Goal: Task Accomplishment & Management: Use online tool/utility

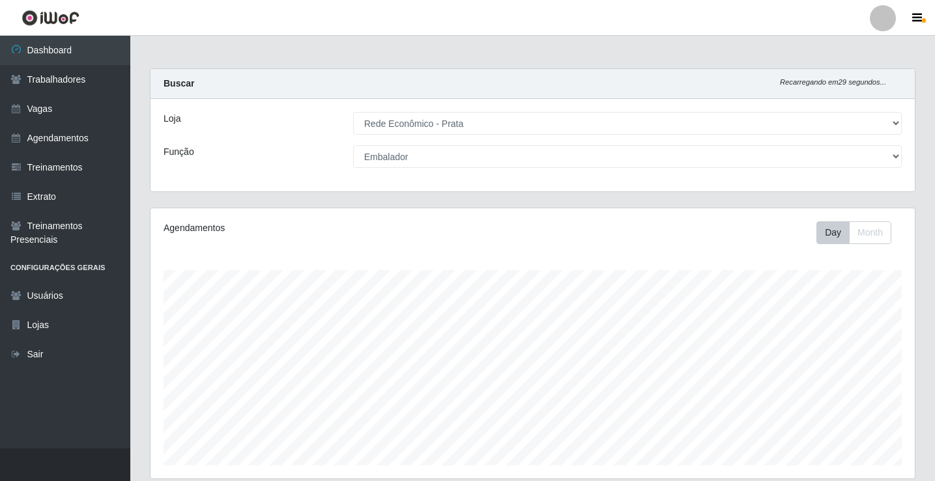
select select "192"
select select "1"
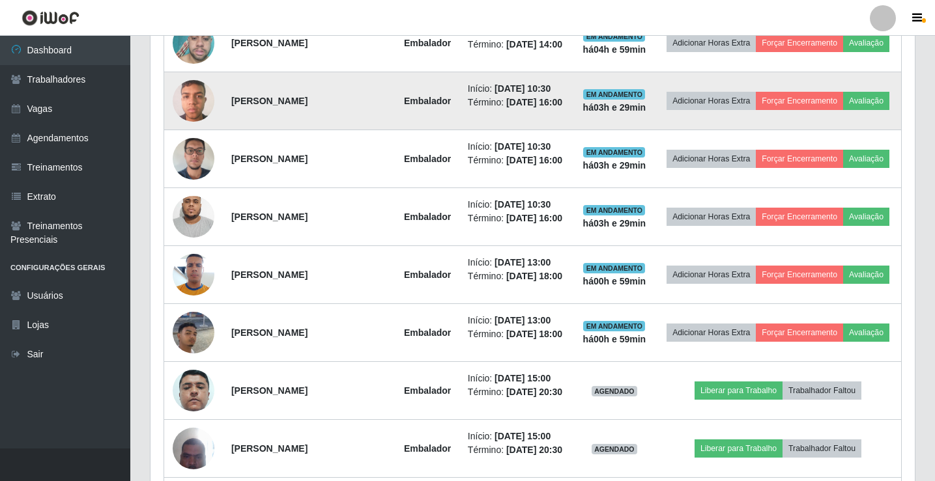
scroll to position [542, 0]
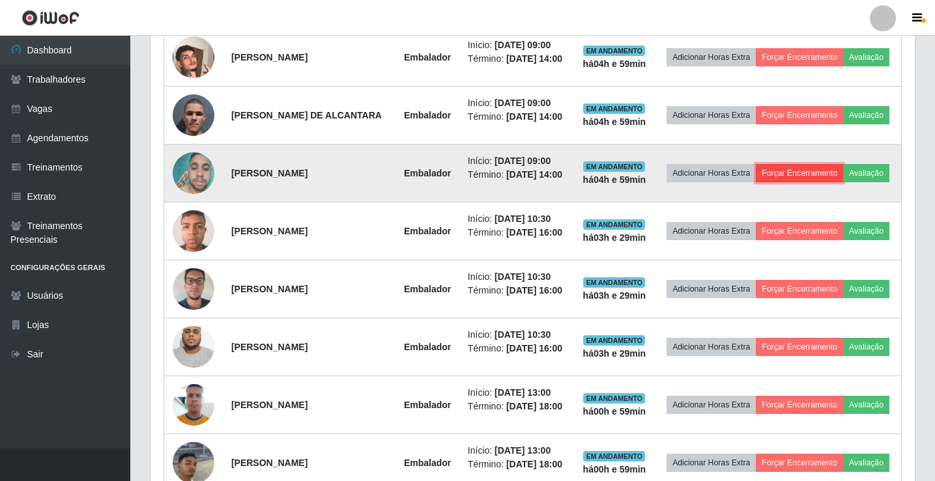
click at [828, 182] on button "Forçar Encerramento" at bounding box center [798, 173] width 87 height 18
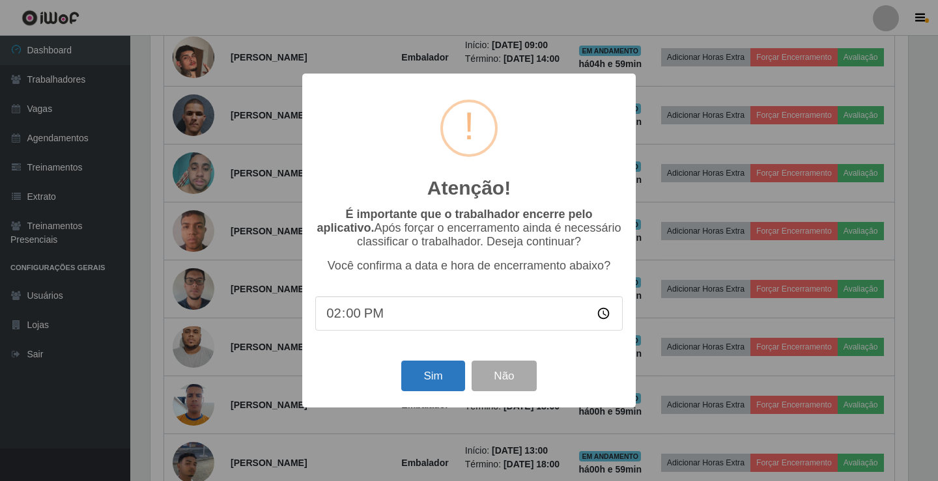
click at [420, 397] on div "Atenção! × É importante que o trabalhador encerre pelo aplicativo. Após forçar …" at bounding box center [468, 241] width 333 height 334
click at [431, 384] on button "Sim" at bounding box center [432, 376] width 63 height 31
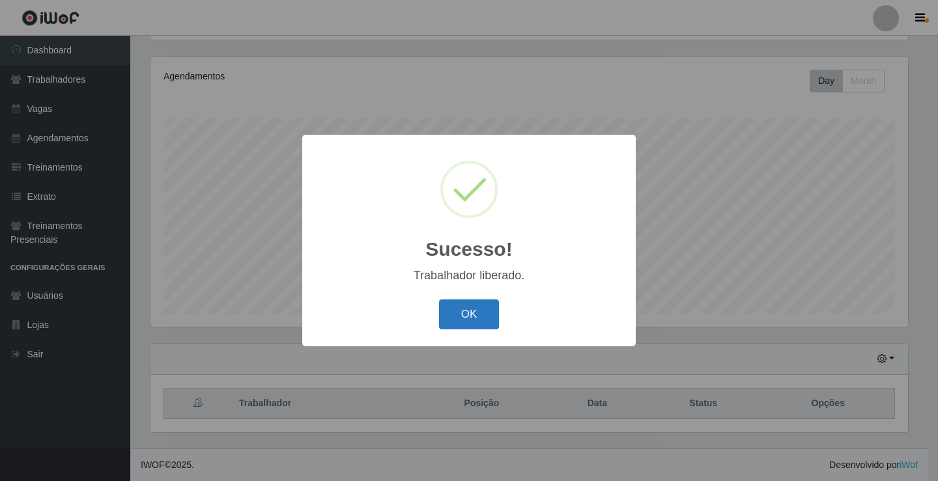
click at [473, 317] on button "OK" at bounding box center [469, 315] width 61 height 31
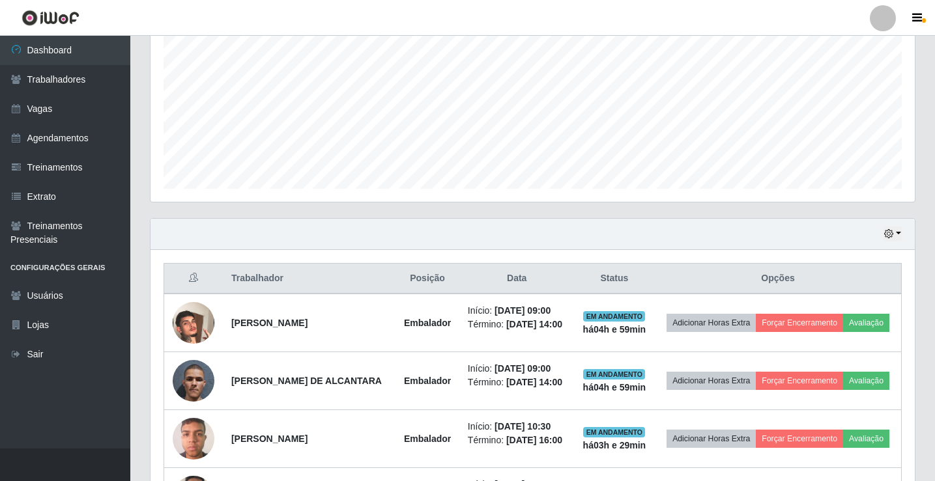
scroll to position [282, 0]
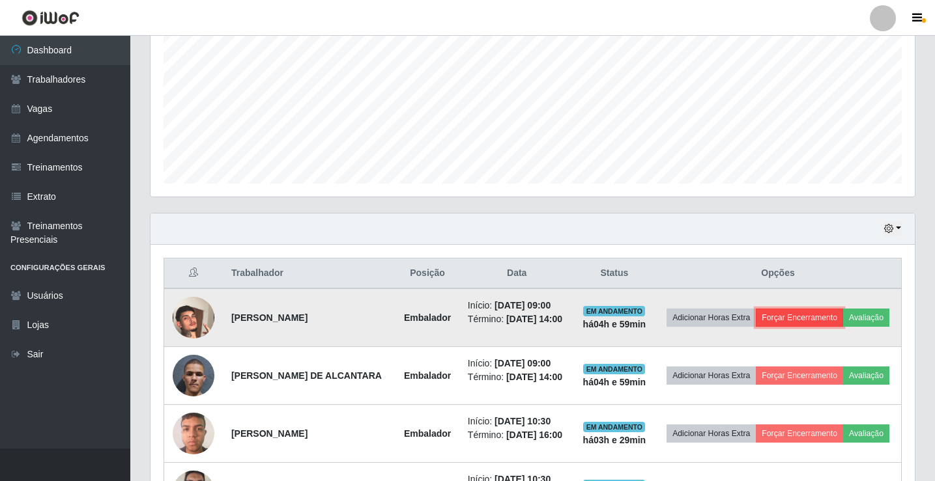
click at [843, 311] on button "Forçar Encerramento" at bounding box center [798, 318] width 87 height 18
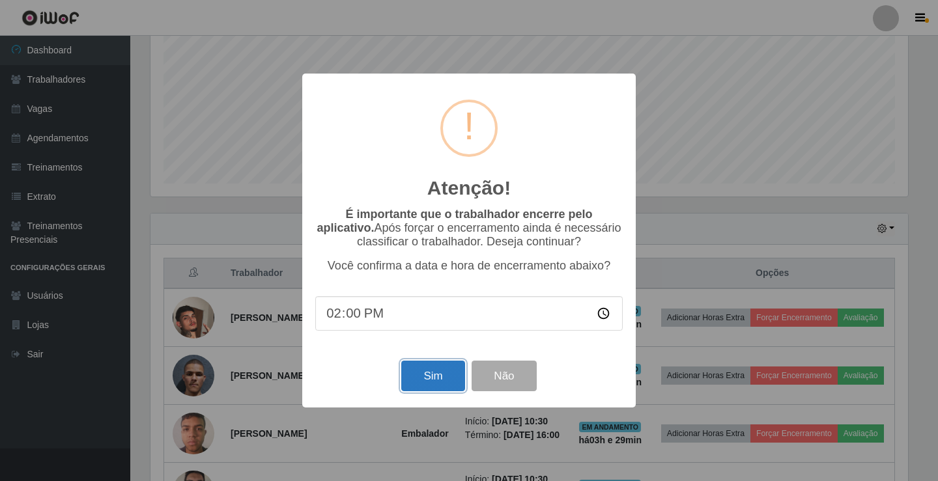
drag, startPoint x: 422, startPoint y: 391, endPoint x: 498, endPoint y: 369, distance: 78.5
click at [436, 390] on button "Sim" at bounding box center [432, 376] width 63 height 31
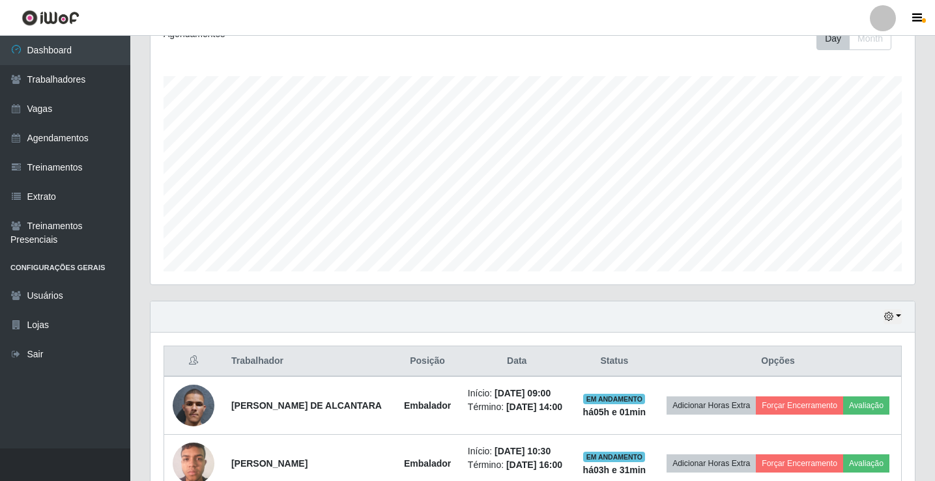
scroll to position [217, 0]
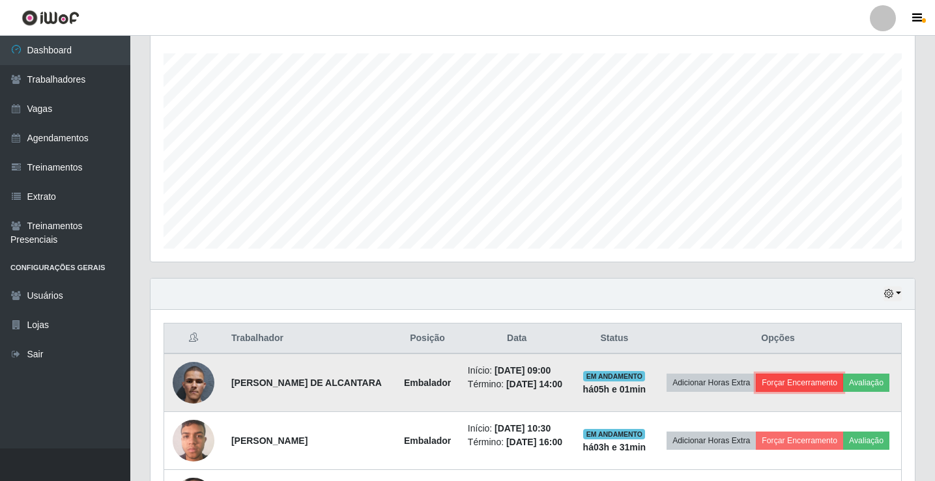
click at [830, 387] on button "Forçar Encerramento" at bounding box center [798, 383] width 87 height 18
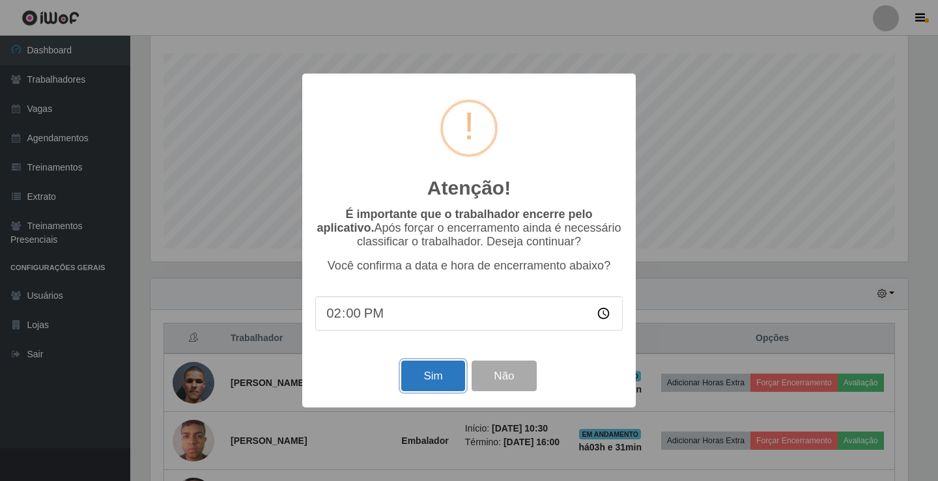
click at [421, 376] on button "Sim" at bounding box center [432, 376] width 63 height 31
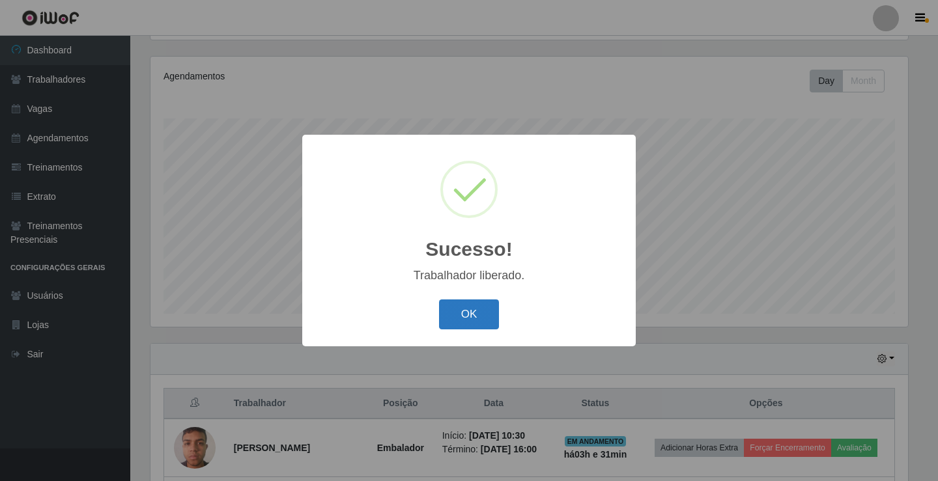
click at [469, 308] on button "OK" at bounding box center [469, 315] width 61 height 31
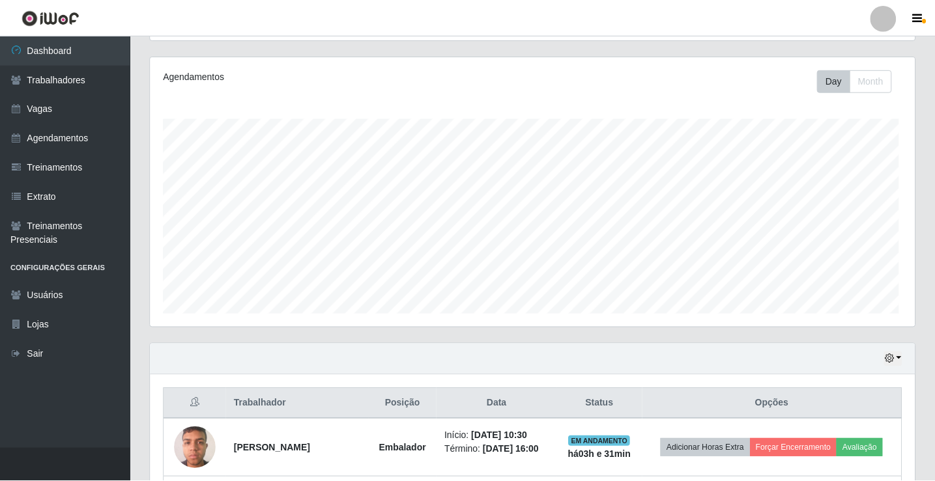
scroll to position [270, 764]
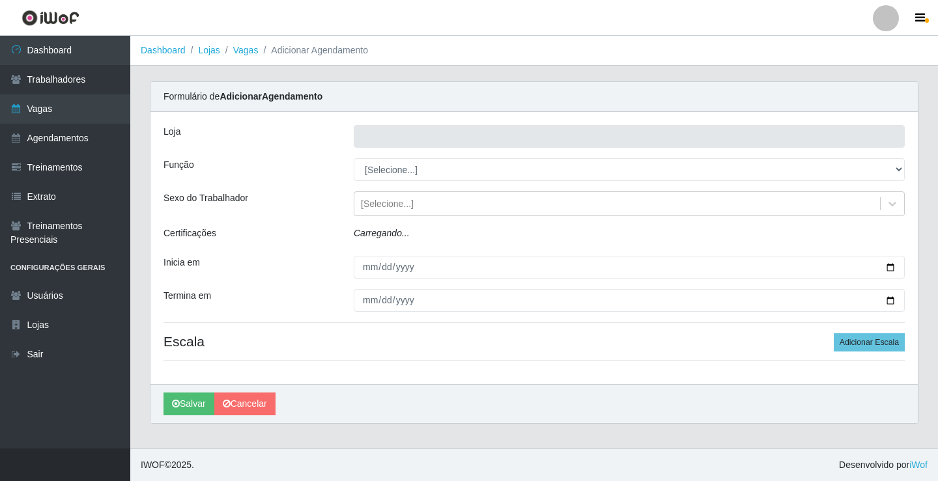
type input "Rede Econômico - Prata"
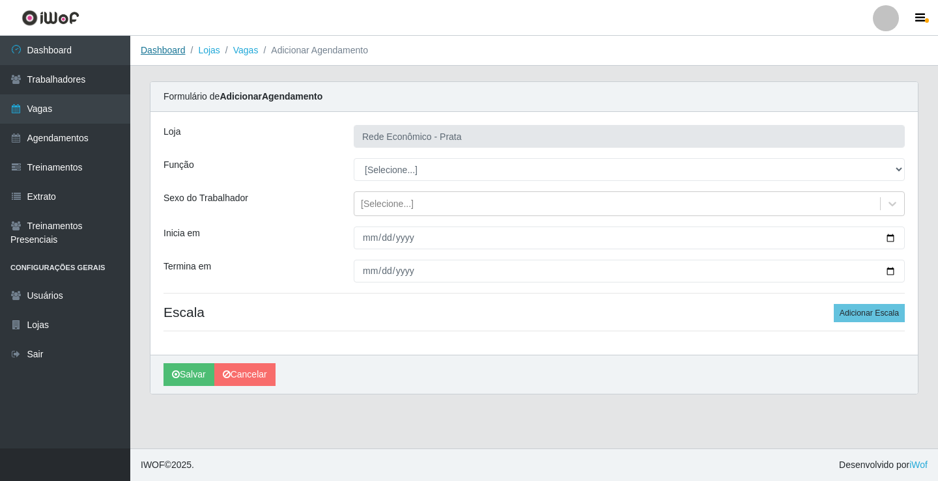
click at [156, 52] on link "Dashboard" at bounding box center [163, 50] width 45 height 10
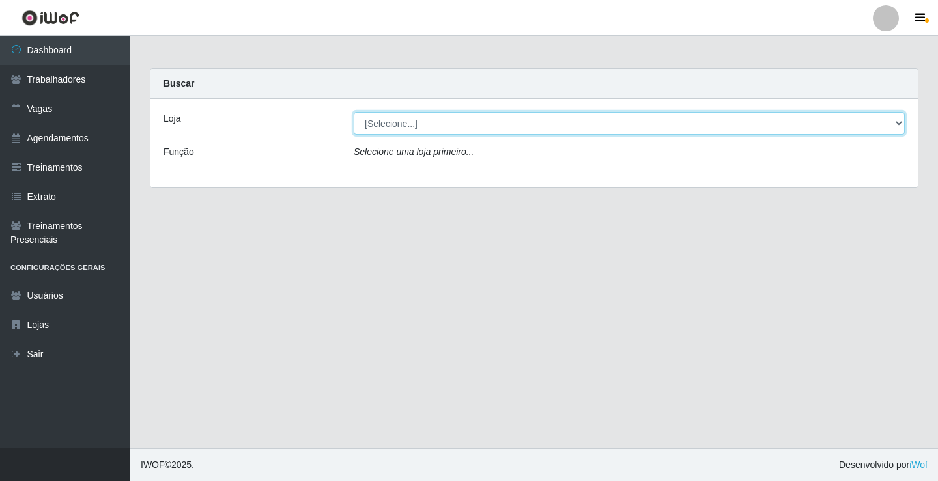
click at [399, 124] on select "[Selecione...] Rede Econômico - Prata" at bounding box center [629, 123] width 551 height 23
select select "192"
click at [354, 112] on select "[Selecione...] Rede Econômico - Prata" at bounding box center [629, 123] width 551 height 23
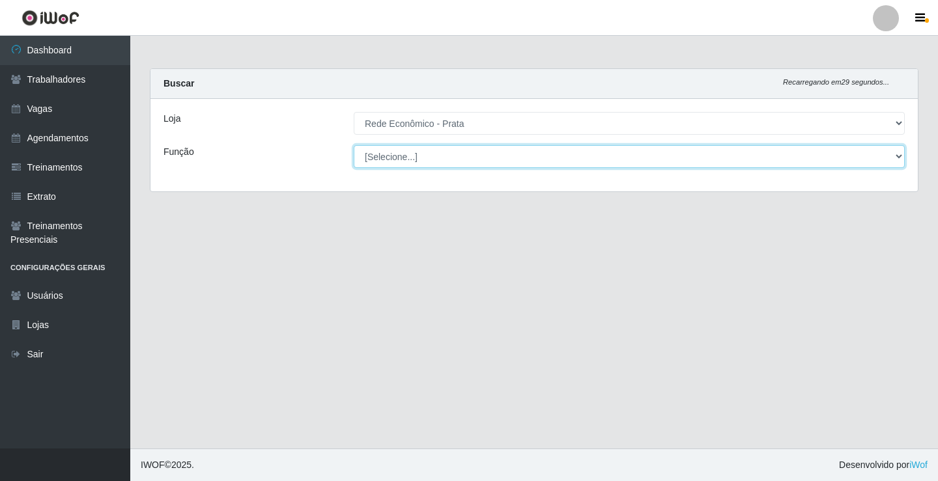
click at [393, 155] on select "[Selecione...] ASG ASG + ASG ++ Embalador Embalador + Embalador ++ Operador de …" at bounding box center [629, 156] width 551 height 23
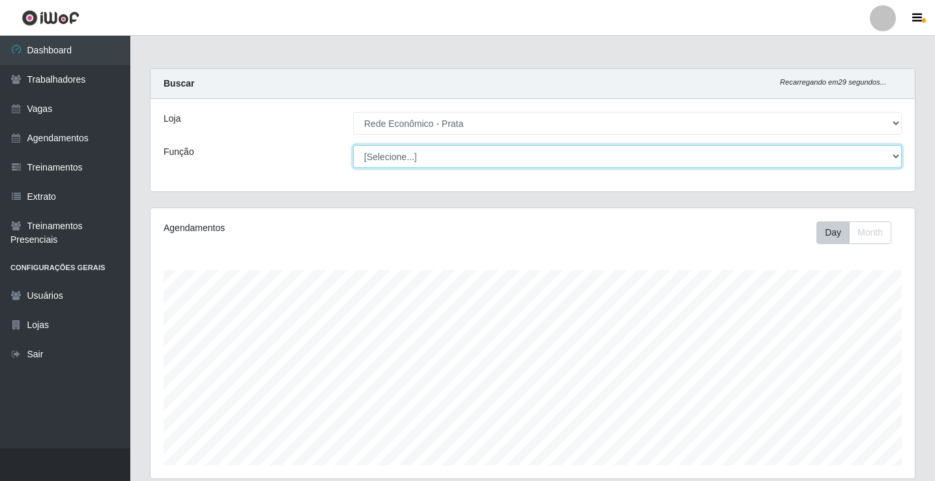
scroll to position [270, 764]
select select "1"
click at [353, 145] on select "[Selecione...] ASG ASG + ASG ++ Embalador Embalador + Embalador ++ Operador de …" at bounding box center [627, 156] width 548 height 23
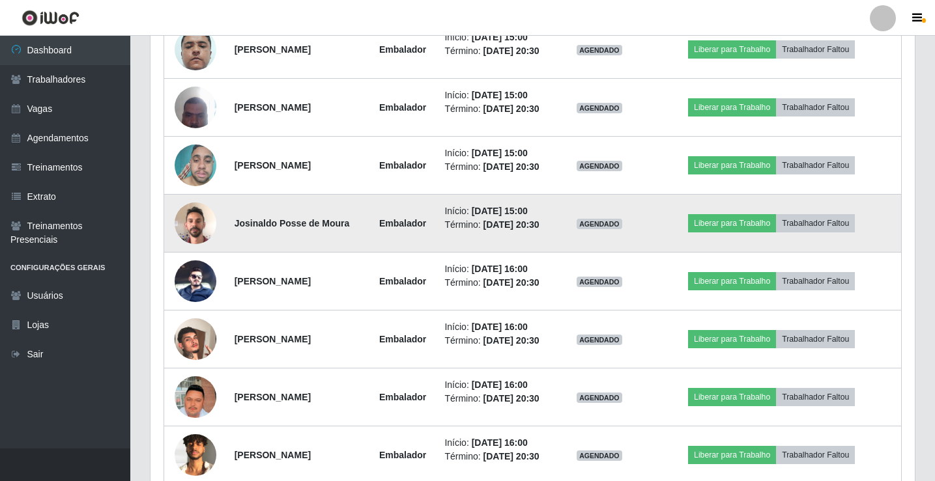
scroll to position [775, 0]
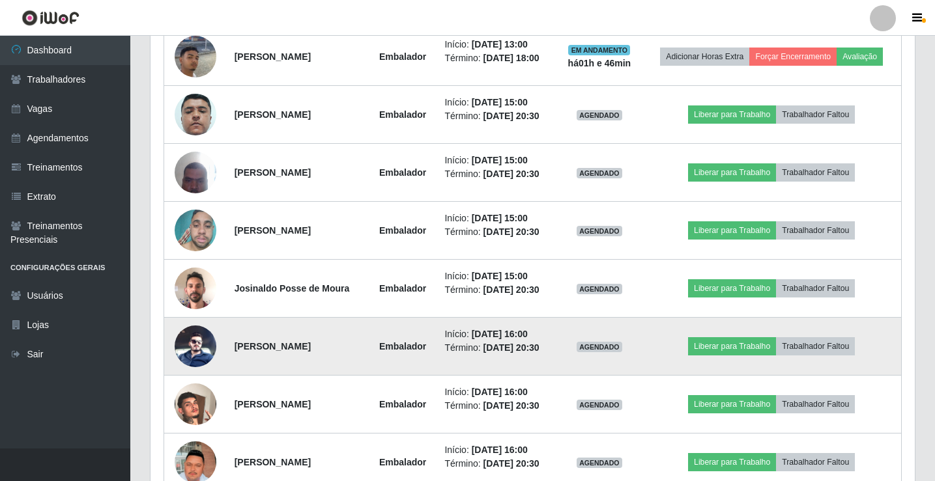
click at [191, 345] on img at bounding box center [196, 347] width 42 height 42
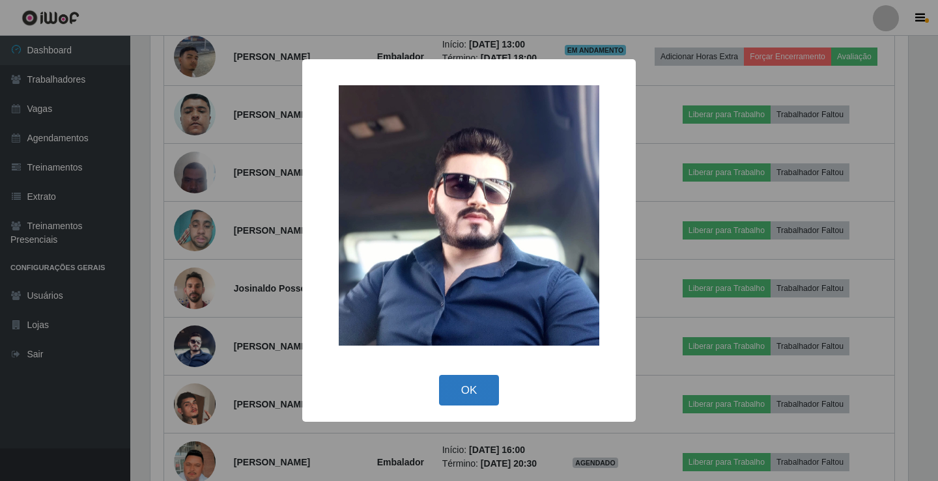
click at [475, 391] on button "OK" at bounding box center [469, 390] width 61 height 31
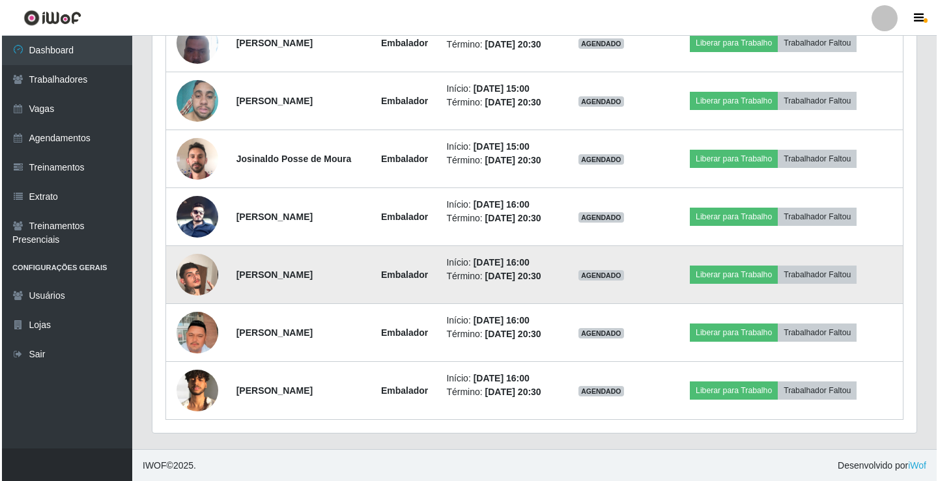
scroll to position [905, 0]
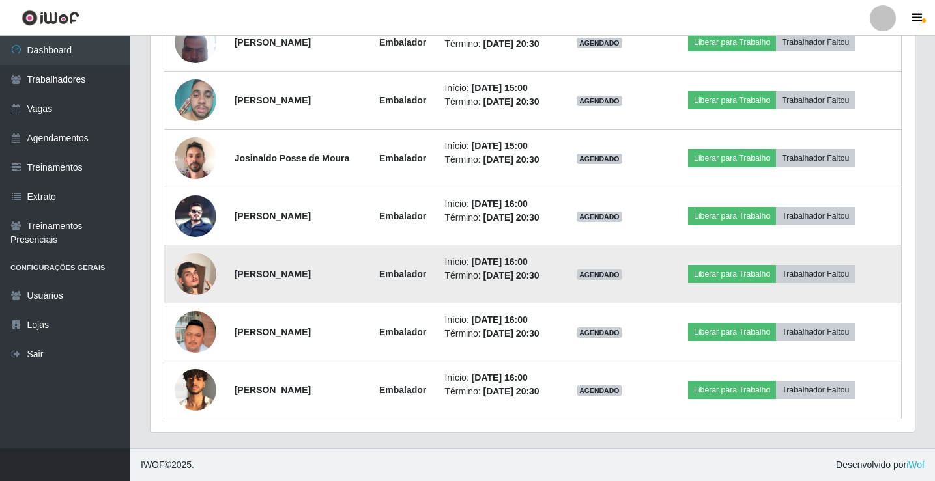
click at [191, 290] on img at bounding box center [196, 274] width 42 height 74
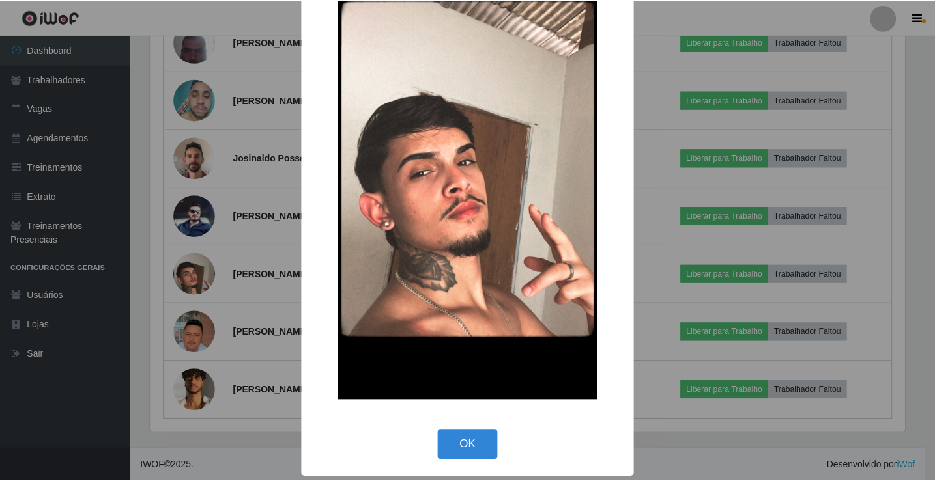
scroll to position [96, 0]
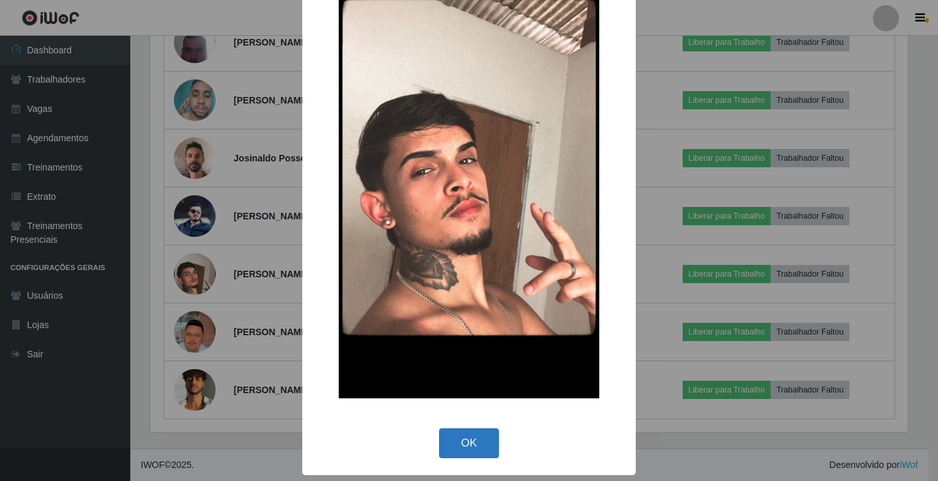
click at [477, 451] on button "OK" at bounding box center [469, 444] width 61 height 31
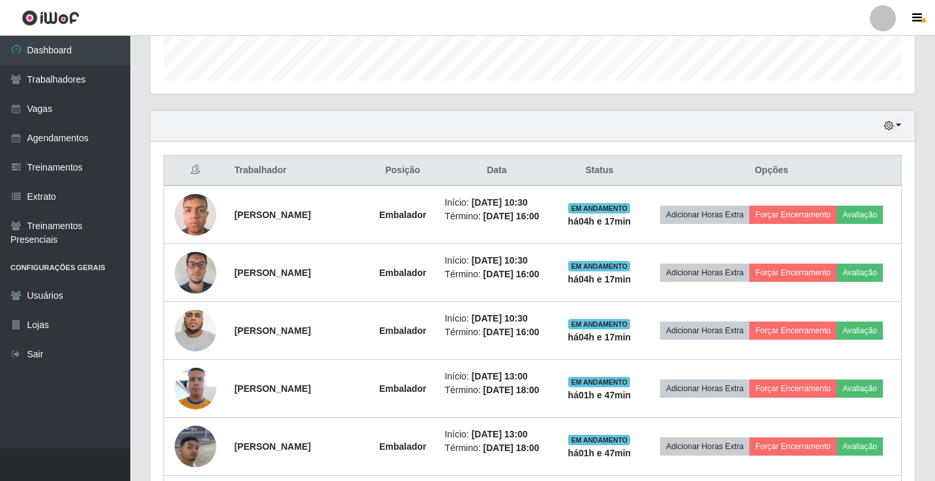
scroll to position [384, 0]
click at [899, 126] on button "button" at bounding box center [892, 126] width 18 height 15
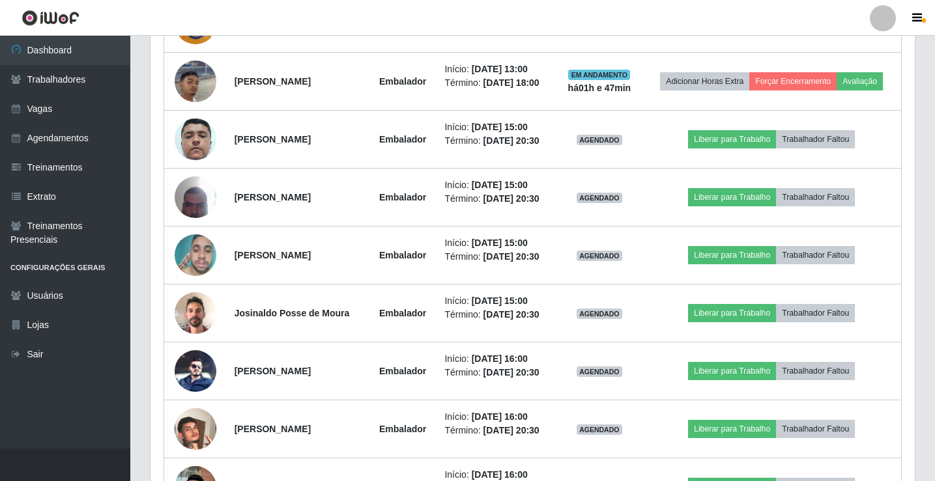
scroll to position [775, 0]
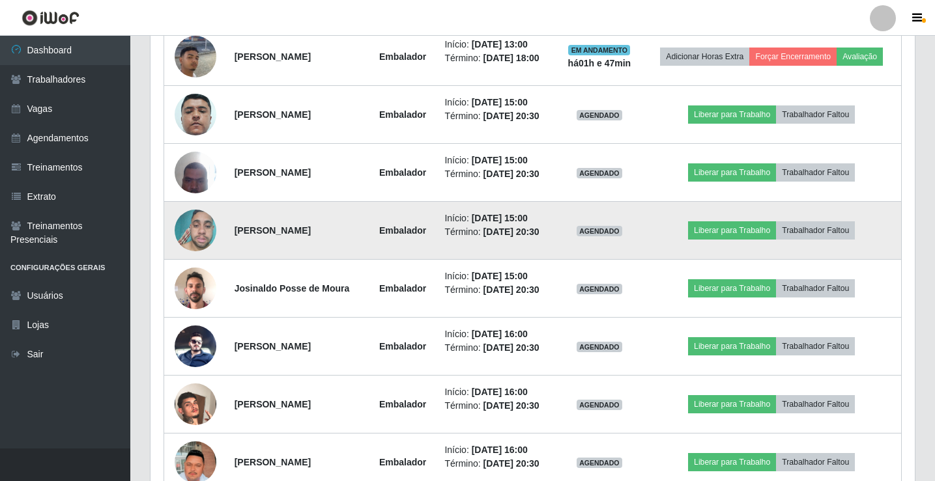
click at [893, 251] on td "Liberar para Trabalho Trabalhador Faltou" at bounding box center [770, 231] width 259 height 58
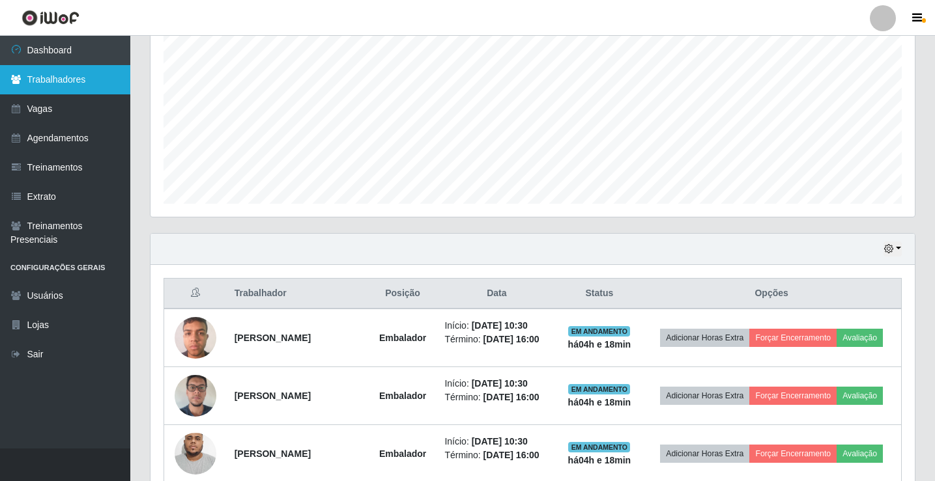
scroll to position [254, 0]
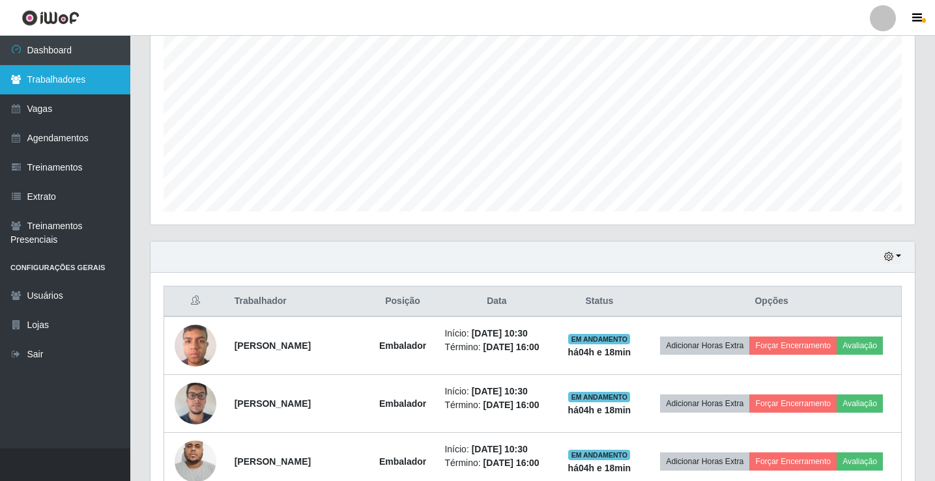
click at [61, 82] on link "Trabalhadores" at bounding box center [65, 79] width 130 height 29
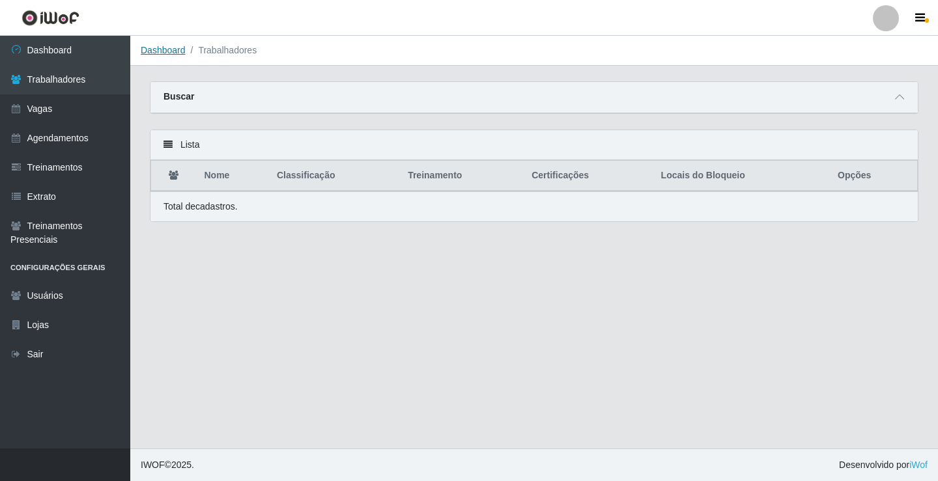
click at [156, 49] on link "Dashboard" at bounding box center [163, 50] width 45 height 10
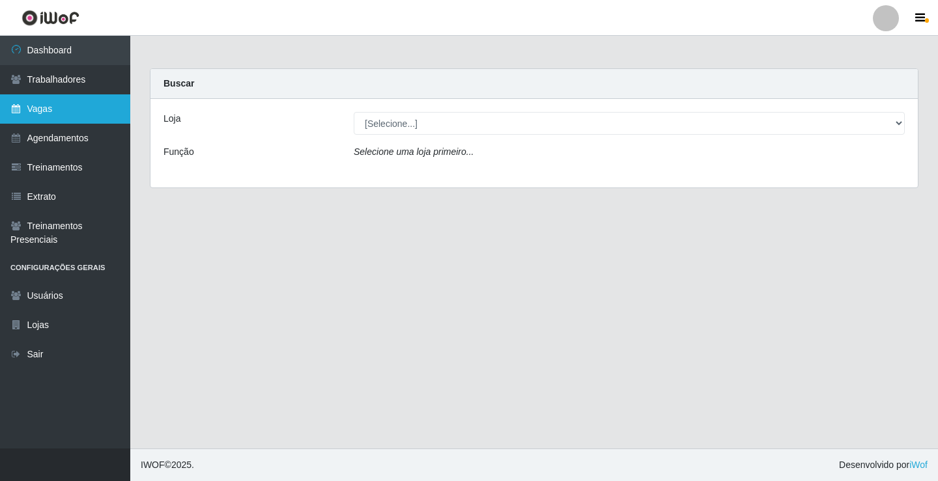
click at [78, 115] on link "Vagas" at bounding box center [65, 108] width 130 height 29
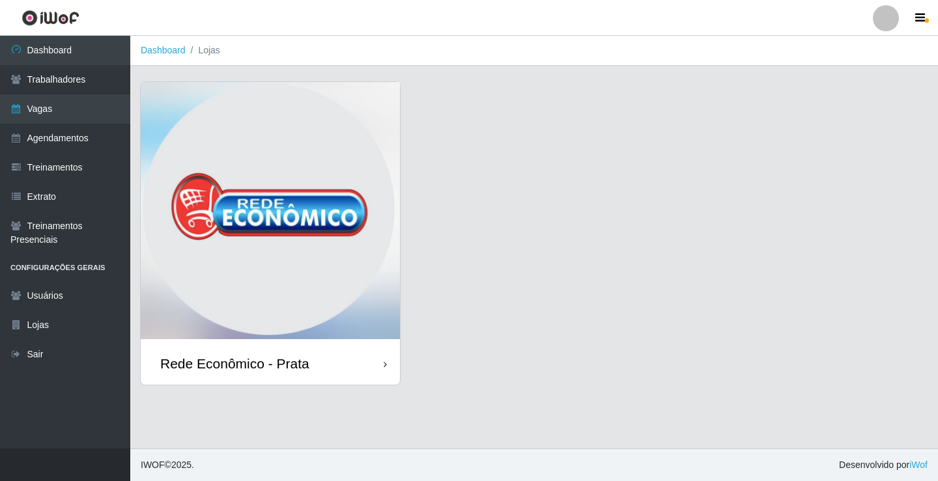
click at [339, 367] on div "Rede Econômico - Prata" at bounding box center [270, 364] width 259 height 42
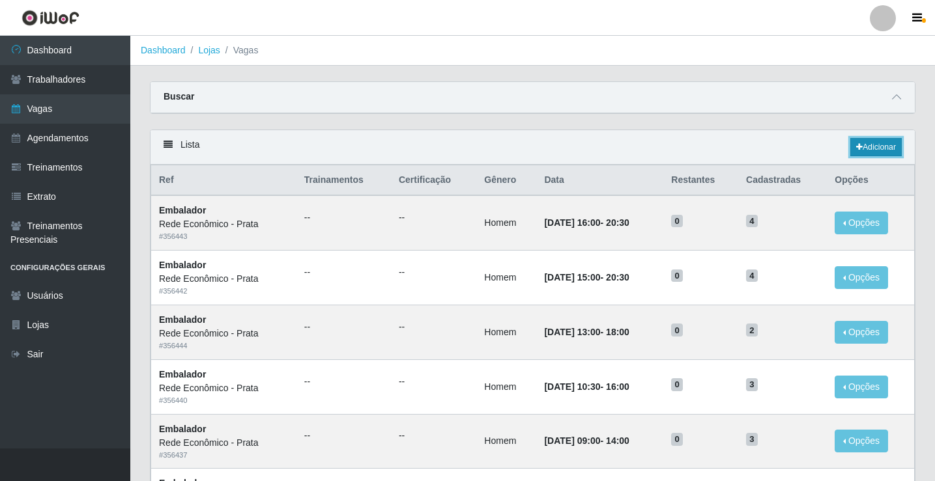
click at [873, 146] on link "Adicionar" at bounding box center [875, 147] width 51 height 18
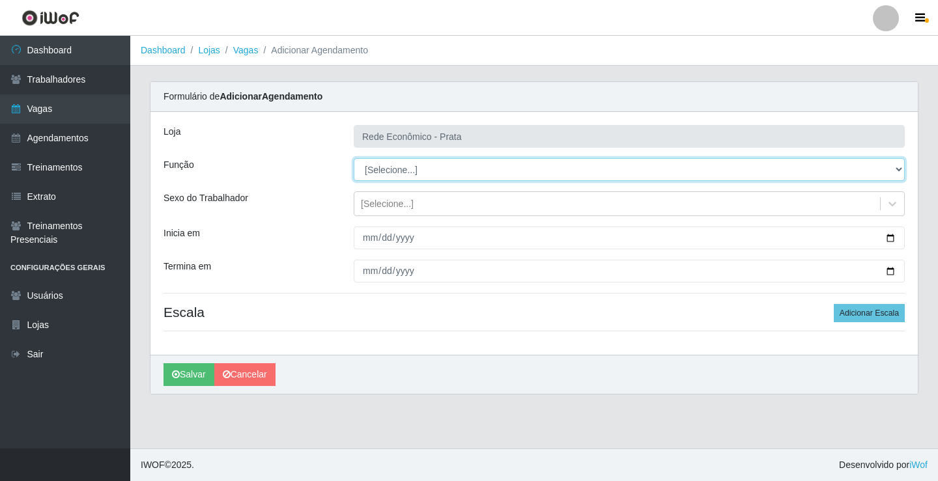
click at [392, 169] on select "[Selecione...] ASG ASG + ASG ++ Embalador Embalador + Embalador ++ Operador de …" at bounding box center [629, 169] width 551 height 23
select select "1"
click at [354, 158] on select "[Selecione...] ASG ASG + ASG ++ Embalador Embalador + Embalador ++ Operador de …" at bounding box center [629, 169] width 551 height 23
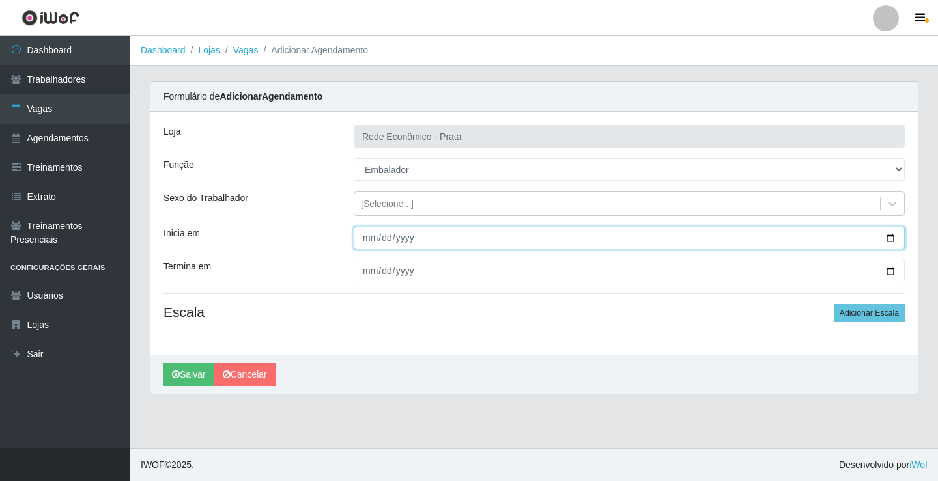
click at [891, 238] on input "Inicia em" at bounding box center [629, 238] width 551 height 23
type input "2025-10-10"
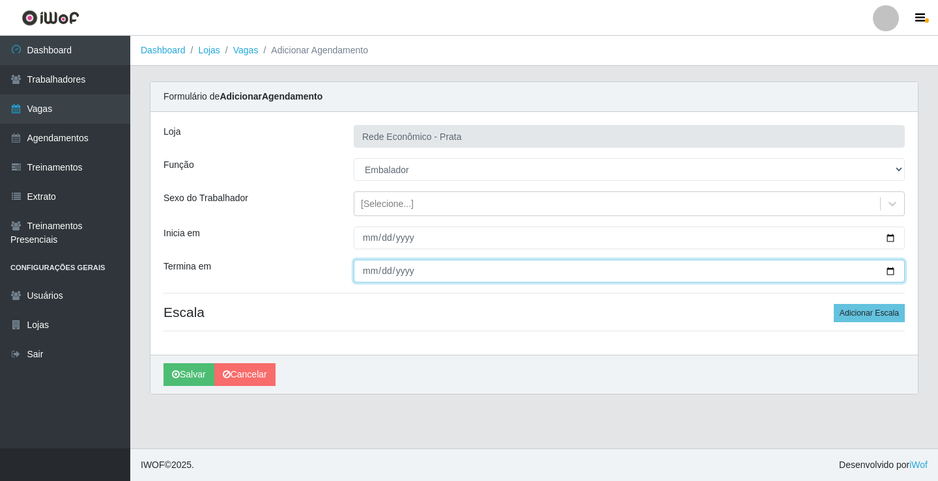
click at [887, 266] on input "Termina em" at bounding box center [629, 271] width 551 height 23
type input "2025-10-10"
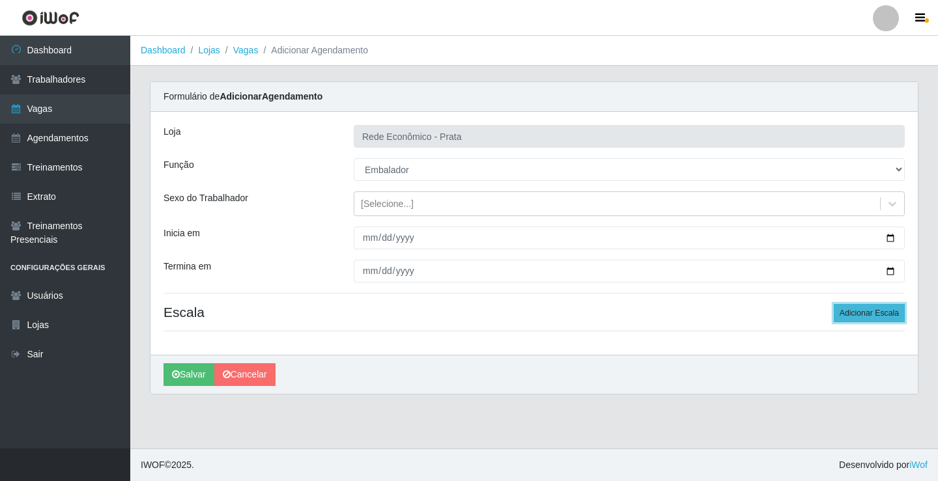
click at [863, 313] on button "Adicionar Escala" at bounding box center [869, 313] width 71 height 18
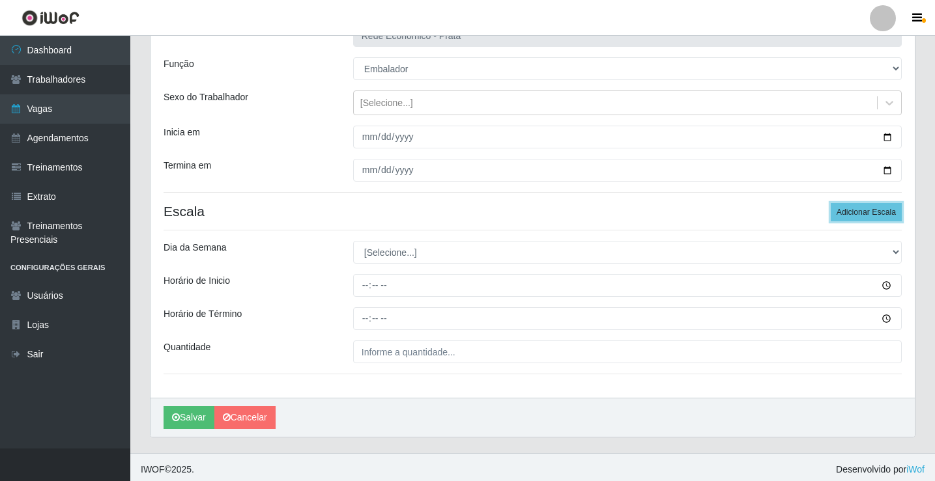
scroll to position [106, 0]
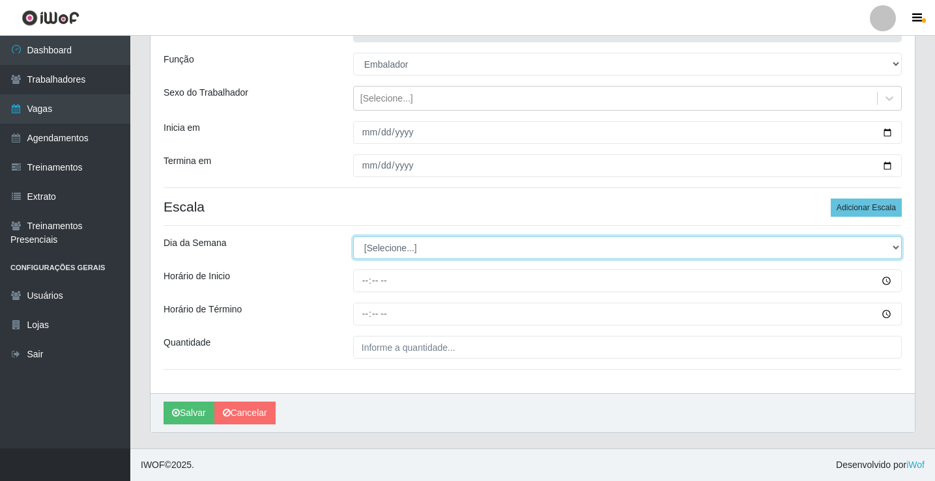
click at [397, 249] on select "[Selecione...] Segunda Terça Quarta Quinta Sexta Sábado Domingo" at bounding box center [627, 247] width 548 height 23
select select "5"
click at [353, 236] on select "[Selecione...] Segunda Terça Quarta Quinta Sexta Sábado Domingo" at bounding box center [627, 247] width 548 height 23
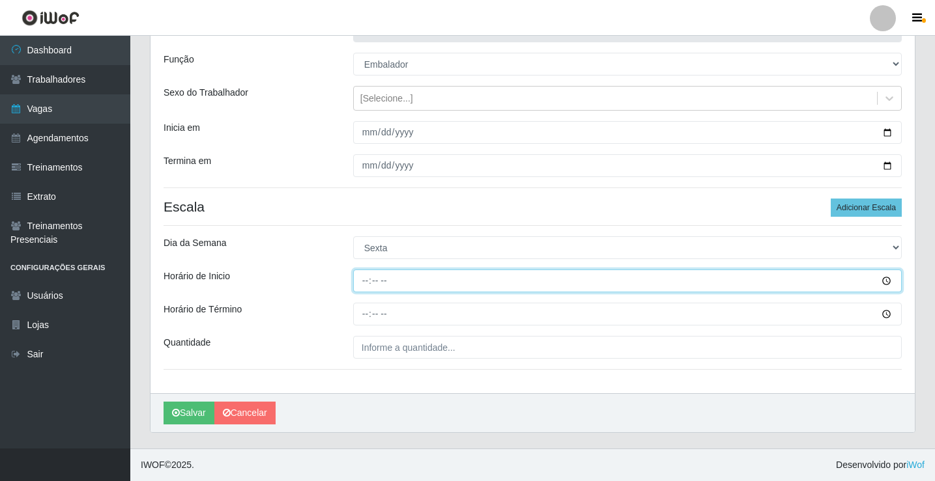
click at [365, 283] on input "Horário de Inicio" at bounding box center [627, 281] width 548 height 23
type input "07:00"
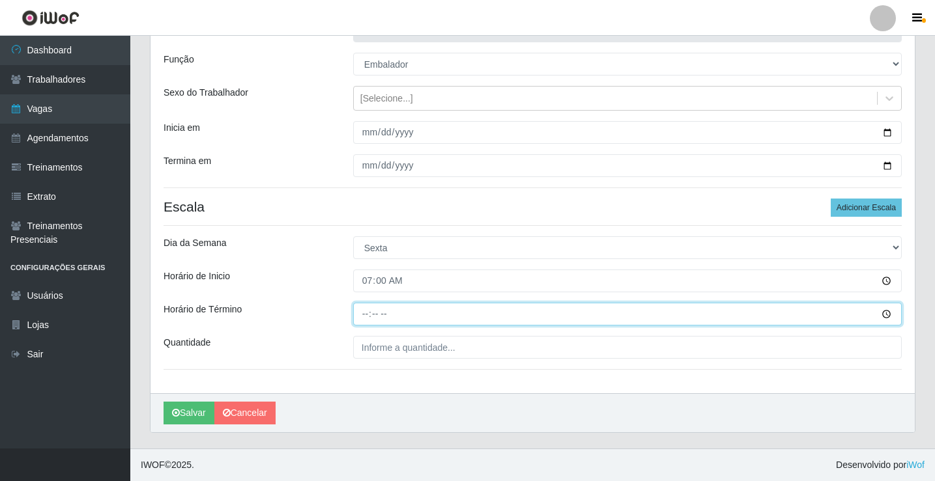
click at [365, 316] on input "Horário de Término" at bounding box center [627, 314] width 548 height 23
type input "13:00"
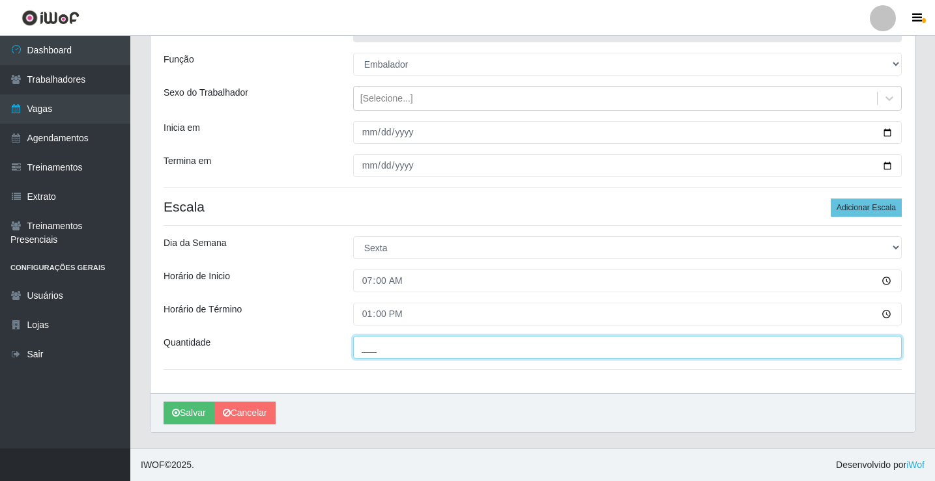
click at [406, 348] on input "___" at bounding box center [627, 347] width 548 height 23
type input "1__"
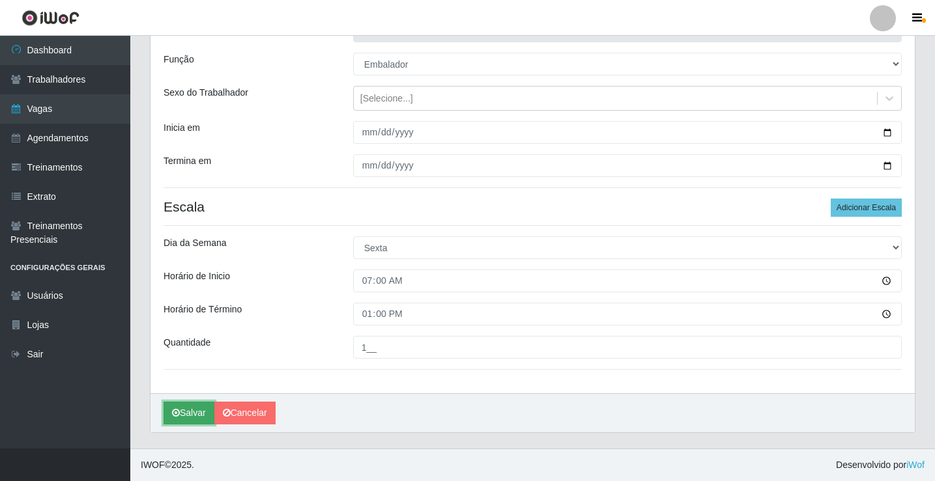
click at [196, 409] on button "Salvar" at bounding box center [188, 413] width 51 height 23
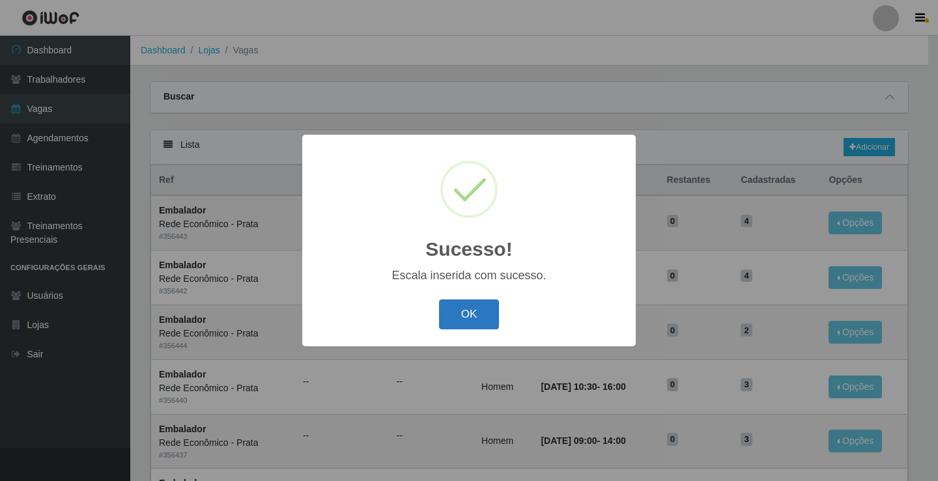
click at [477, 315] on button "OK" at bounding box center [469, 315] width 61 height 31
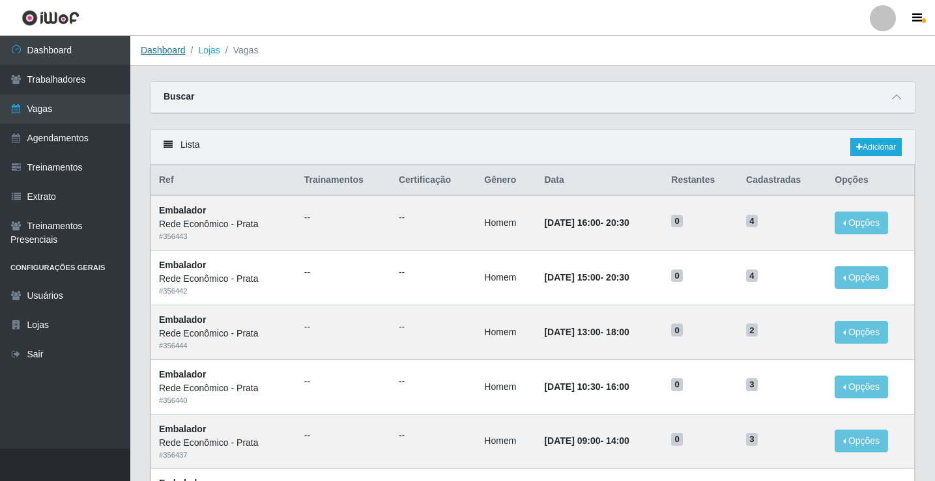
click at [145, 53] on link "Dashboard" at bounding box center [163, 50] width 45 height 10
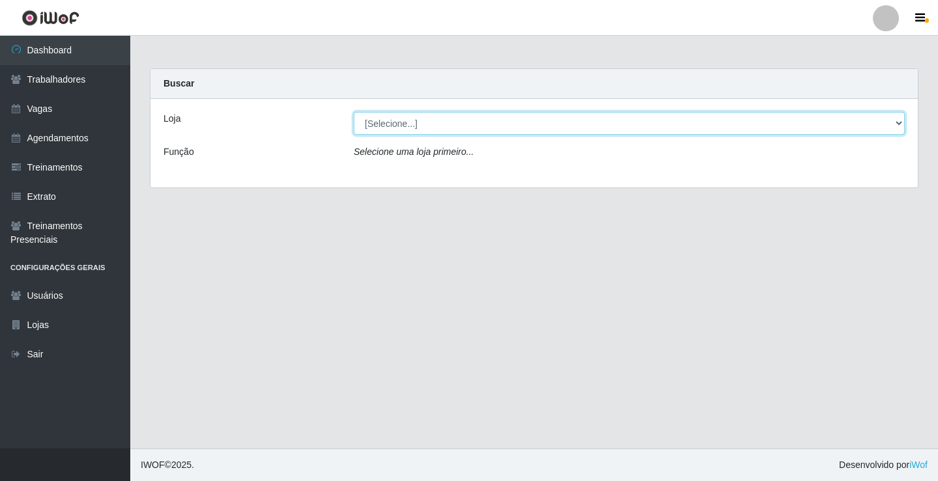
click at [395, 123] on select "[Selecione...] Rede Econômico - Prata" at bounding box center [629, 123] width 551 height 23
select select "192"
click at [354, 112] on select "[Selecione...] Rede Econômico - Prata" at bounding box center [629, 123] width 551 height 23
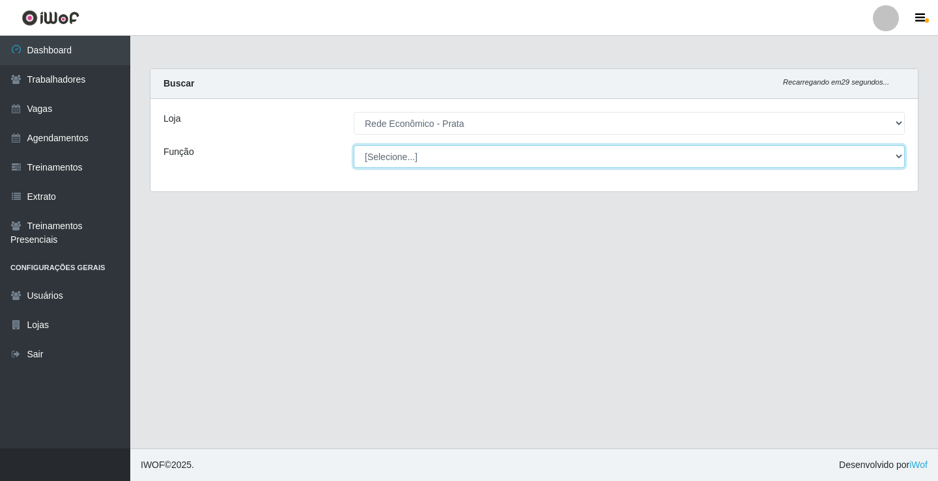
drag, startPoint x: 395, startPoint y: 154, endPoint x: 395, endPoint y: 162, distance: 7.8
click at [395, 158] on select "[Selecione...] ASG ASG + ASG ++ Embalador Embalador + Embalador ++ Operador de …" at bounding box center [629, 156] width 551 height 23
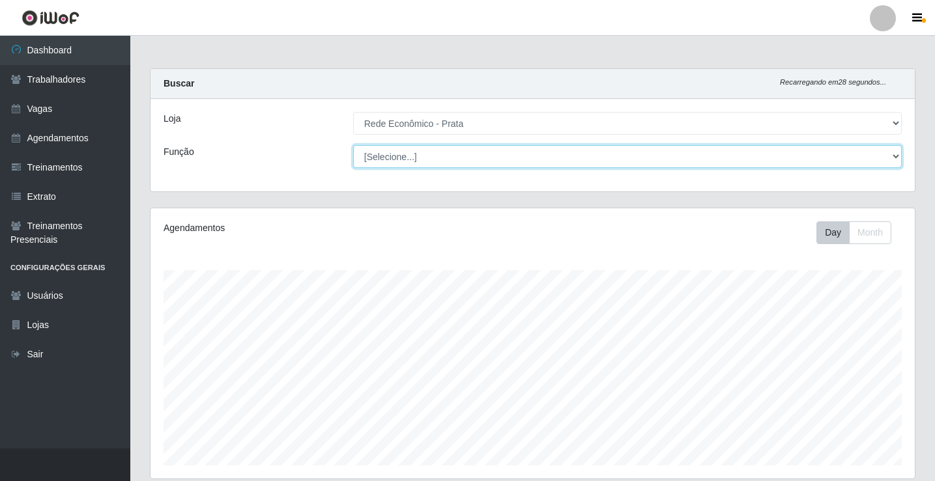
scroll to position [270, 764]
select select "1"
click at [353, 145] on select "[Selecione...] ASG ASG + ASG ++ Embalador Embalador + Embalador ++ Operador de …" at bounding box center [627, 156] width 548 height 23
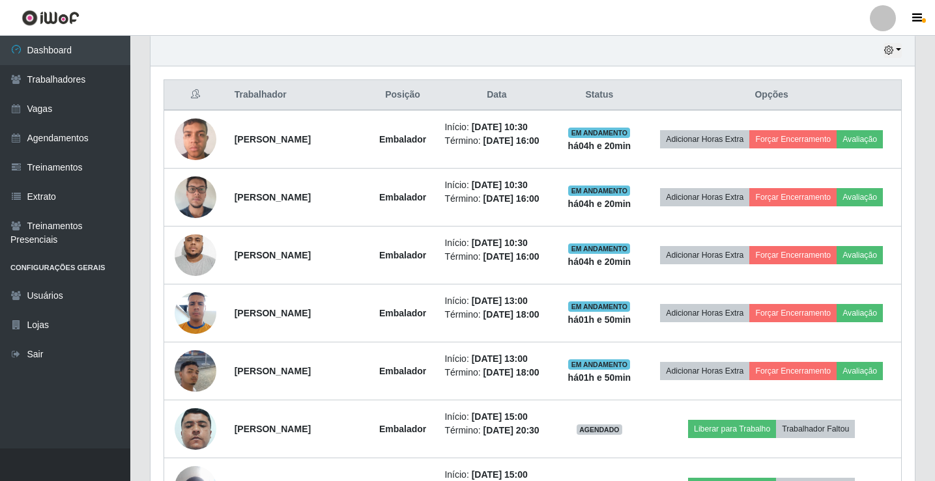
scroll to position [449, 0]
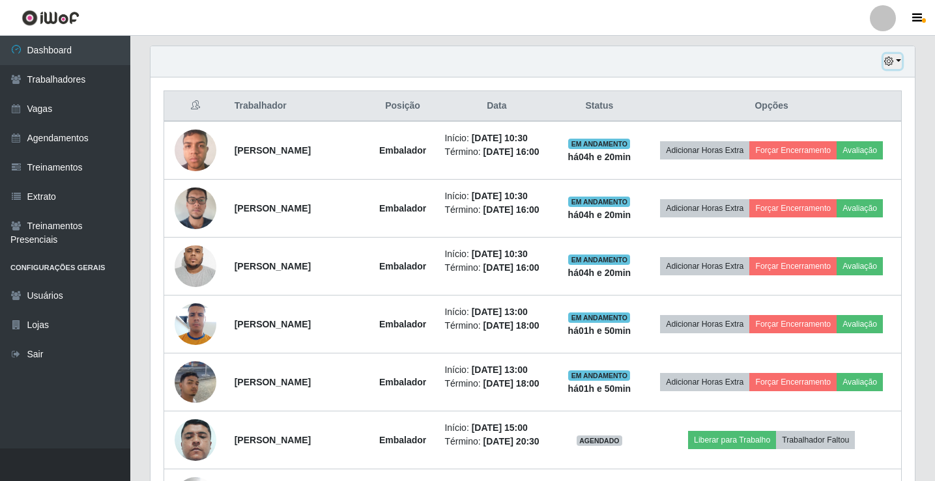
click at [897, 61] on button "button" at bounding box center [892, 61] width 18 height 15
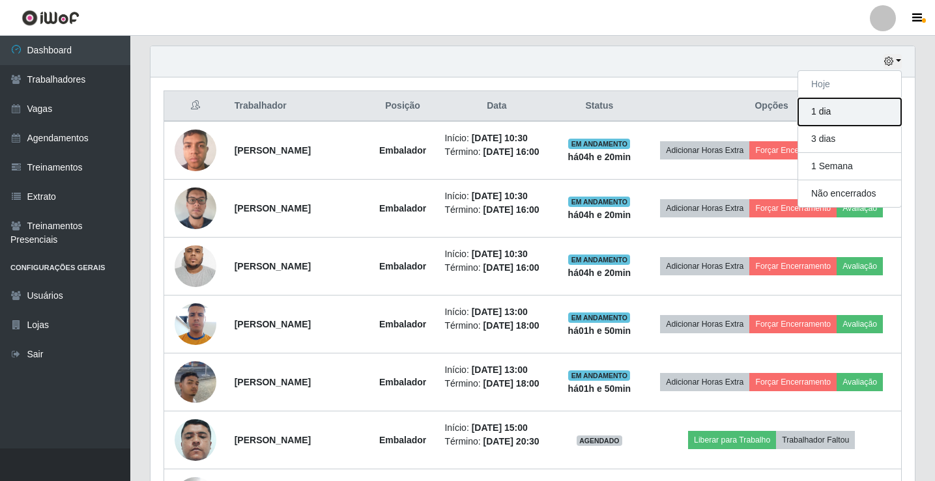
click at [852, 116] on button "1 dia" at bounding box center [849, 111] width 103 height 27
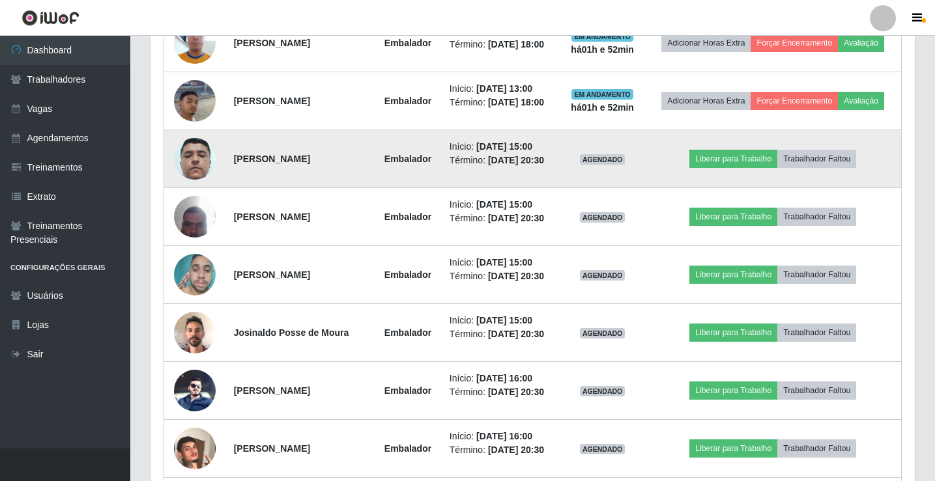
scroll to position [740, 0]
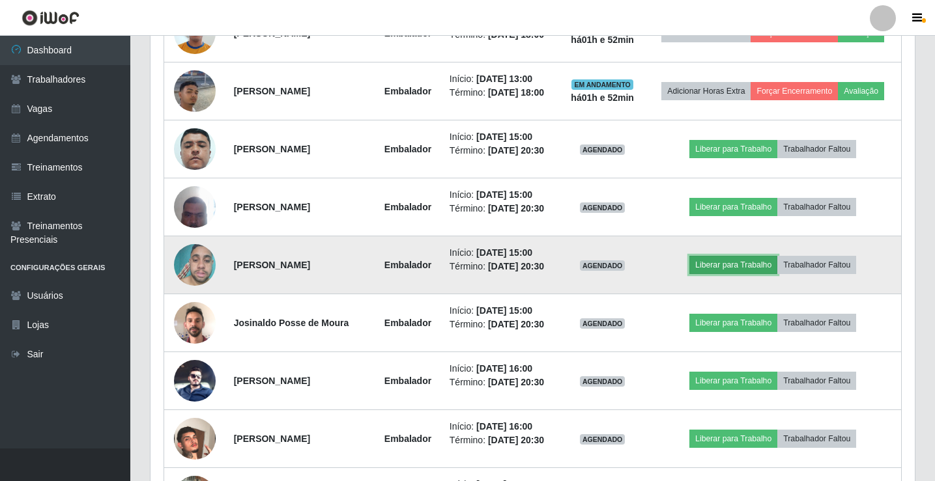
click at [737, 267] on button "Liberar para Trabalho" at bounding box center [733, 265] width 88 height 18
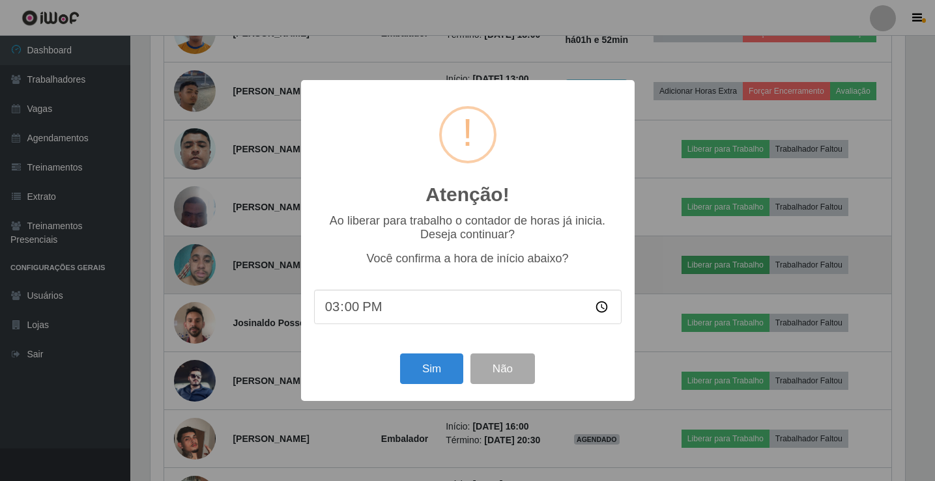
scroll to position [270, 757]
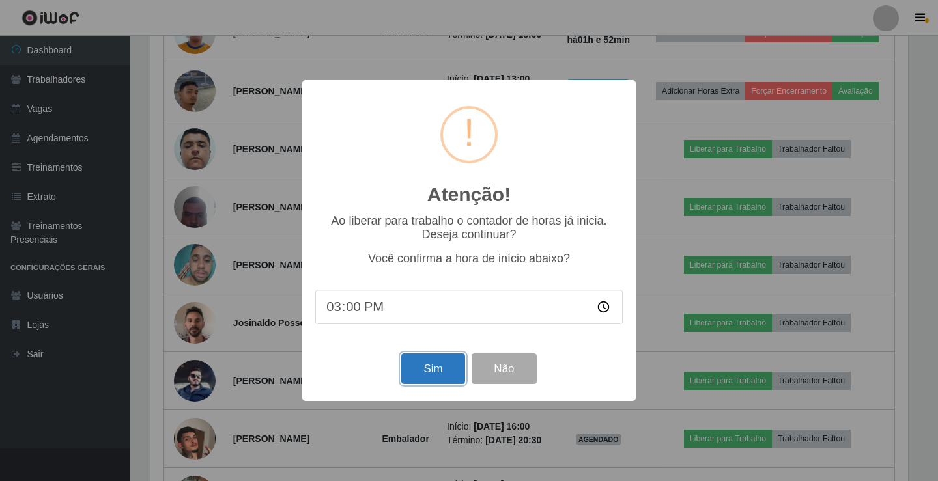
click at [427, 373] on button "Sim" at bounding box center [432, 369] width 63 height 31
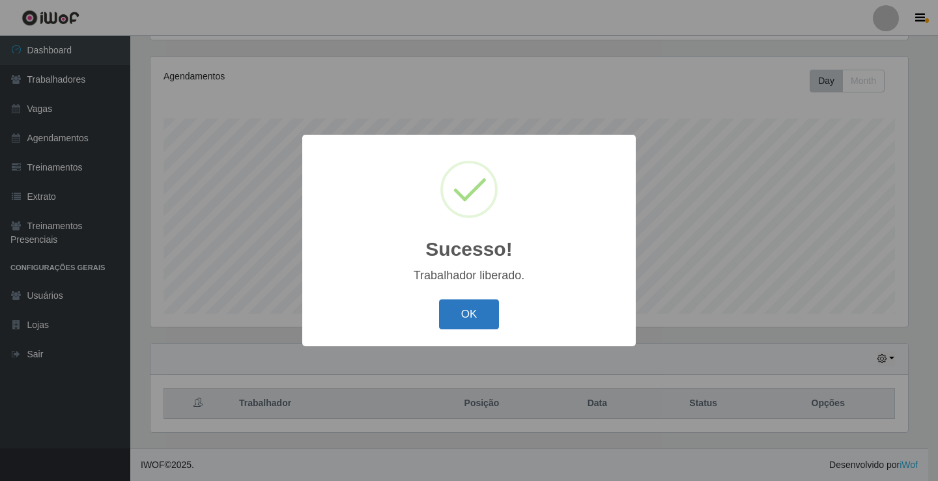
click at [477, 311] on button "OK" at bounding box center [469, 315] width 61 height 31
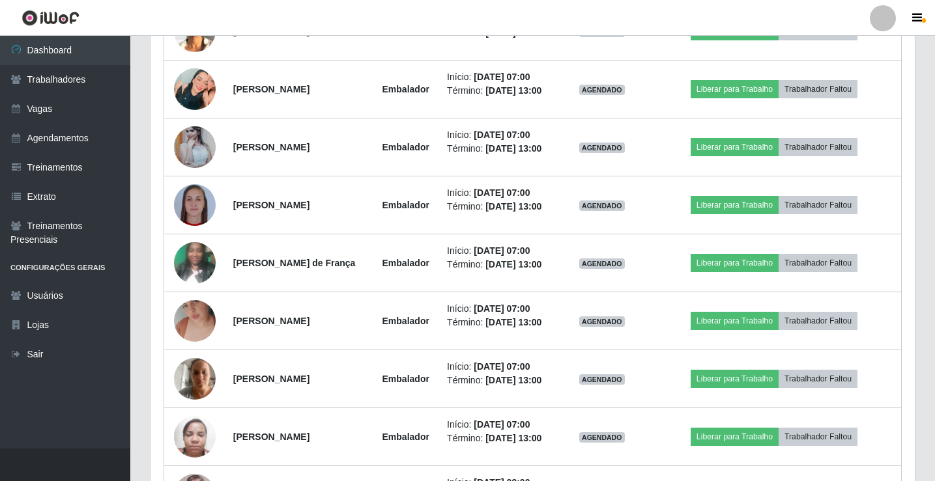
scroll to position [1285, 0]
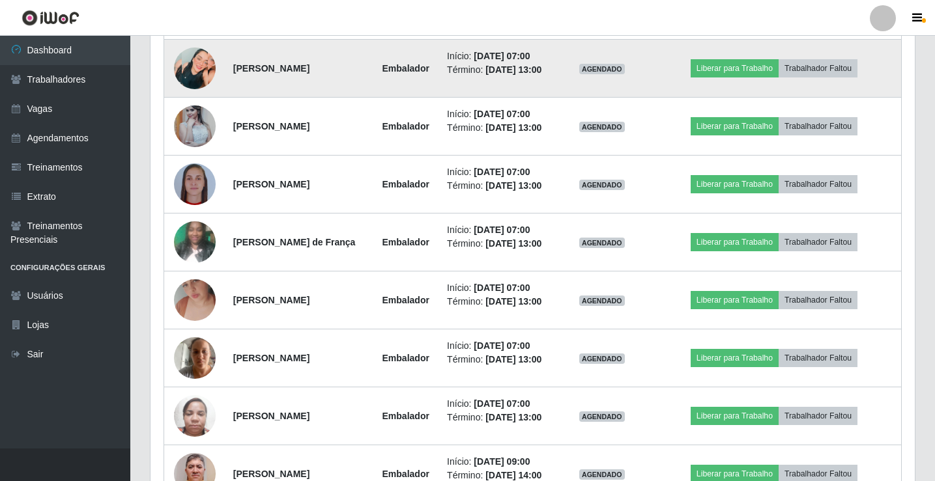
click at [197, 89] on img at bounding box center [195, 69] width 42 height 42
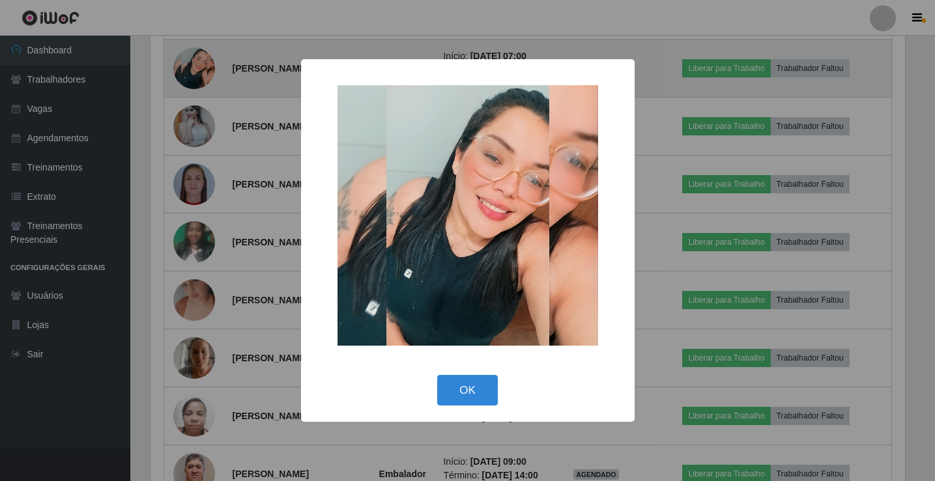
scroll to position [270, 757]
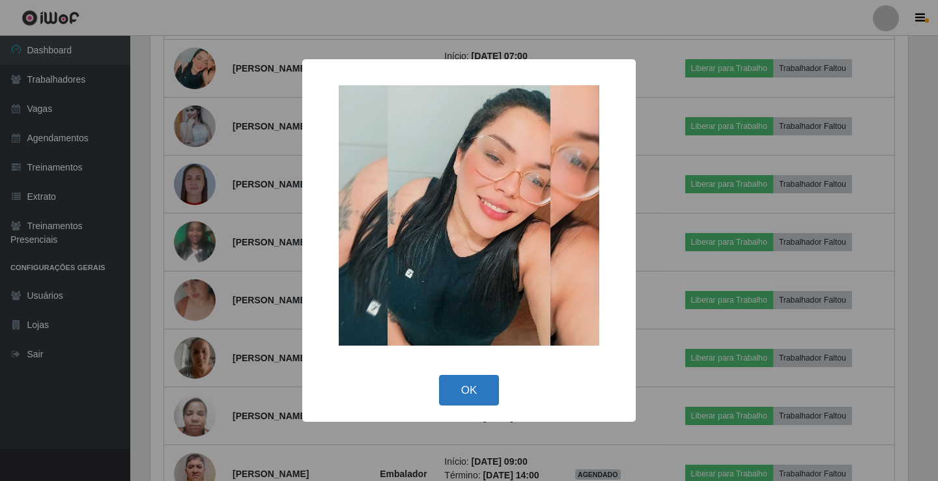
click at [475, 384] on button "OK" at bounding box center [469, 390] width 61 height 31
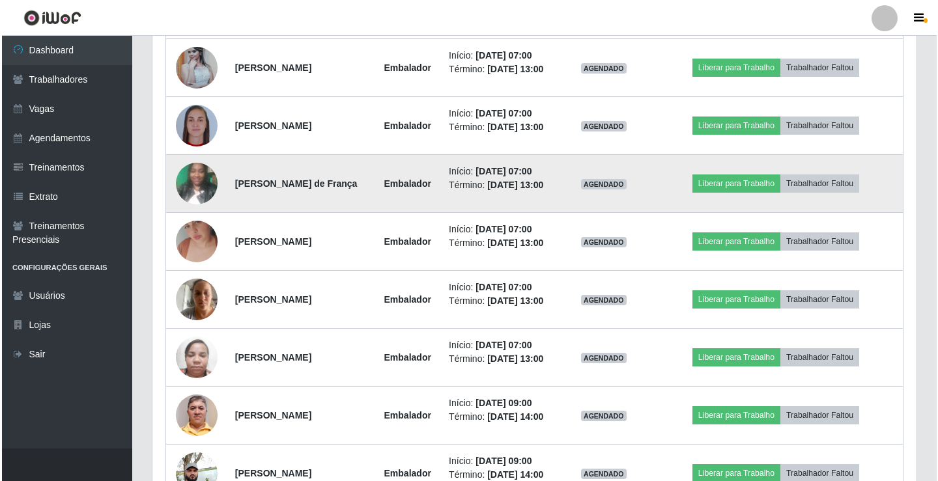
scroll to position [1480, 0]
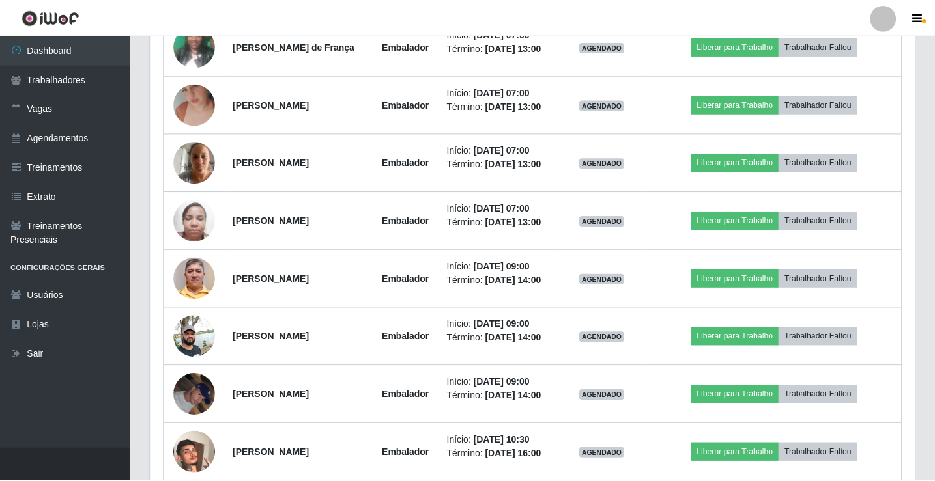
scroll to position [270, 757]
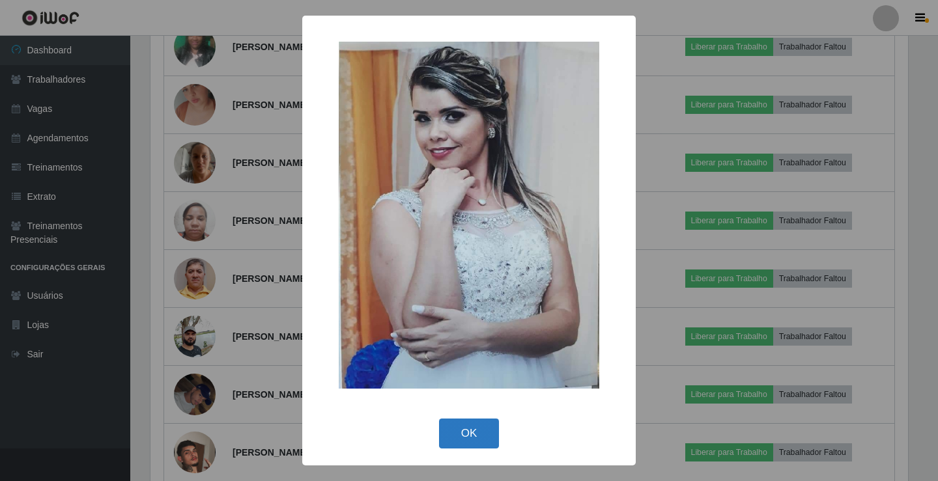
click at [467, 438] on button "OK" at bounding box center [469, 434] width 61 height 31
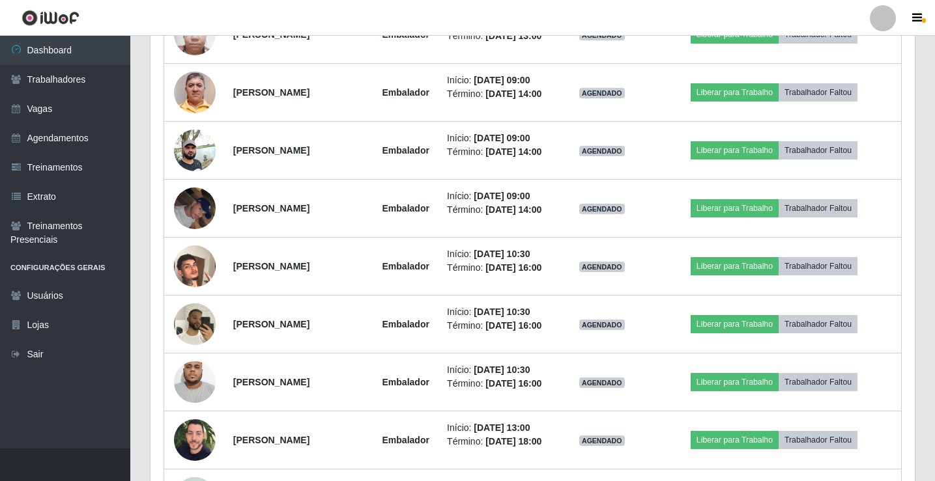
scroll to position [1676, 0]
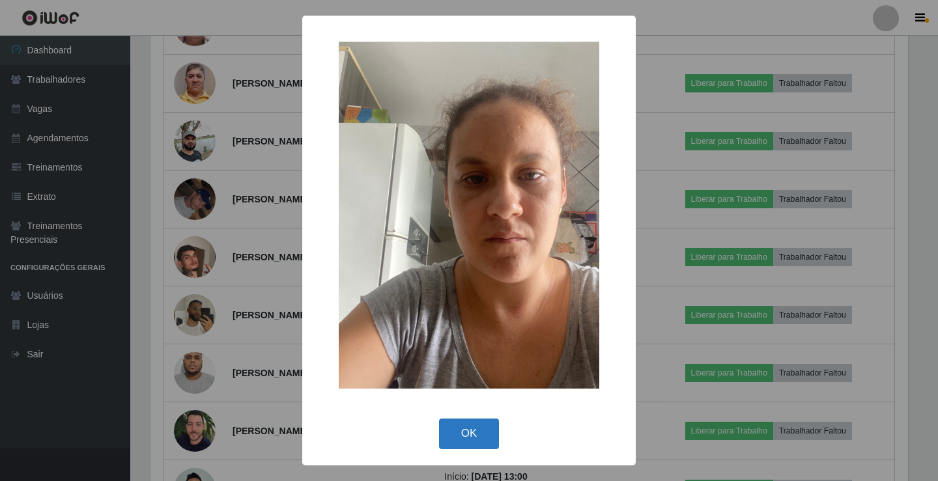
click at [468, 431] on button "OK" at bounding box center [469, 434] width 61 height 31
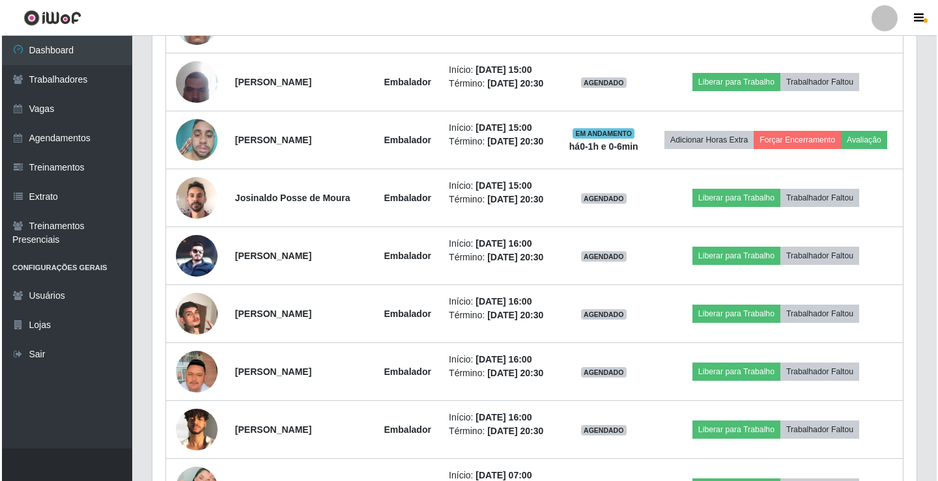
scroll to position [779, 0]
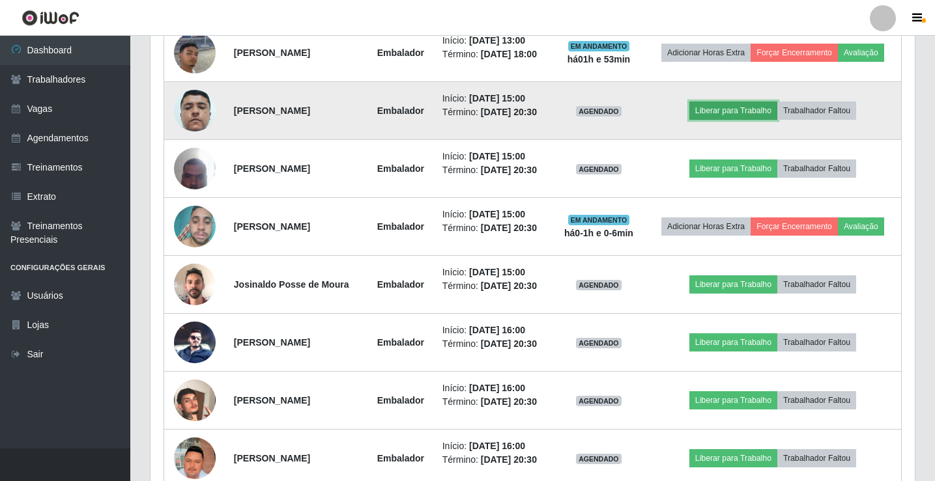
click at [742, 107] on button "Liberar para Trabalho" at bounding box center [733, 111] width 88 height 18
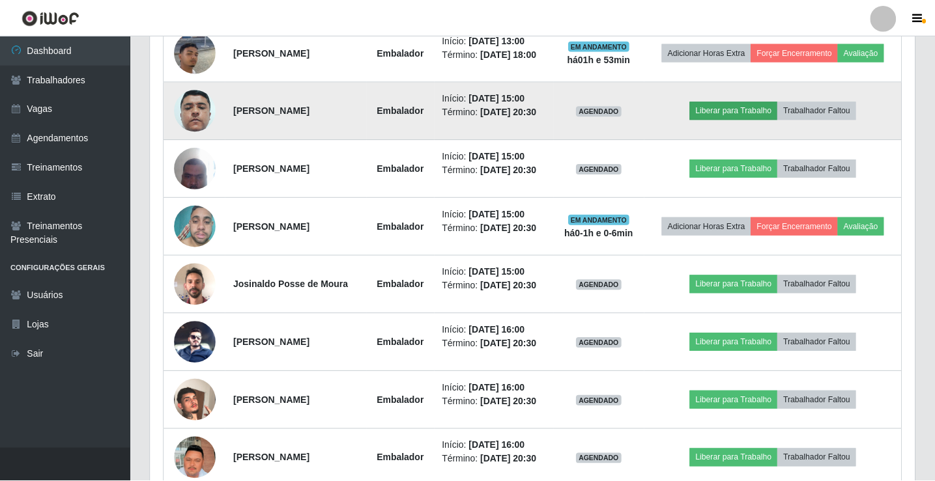
scroll to position [0, 0]
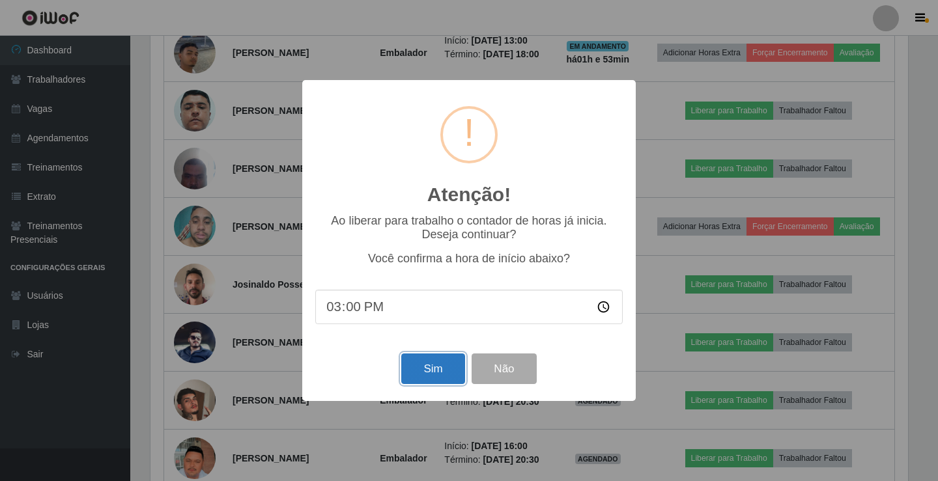
click at [420, 378] on button "Sim" at bounding box center [432, 369] width 63 height 31
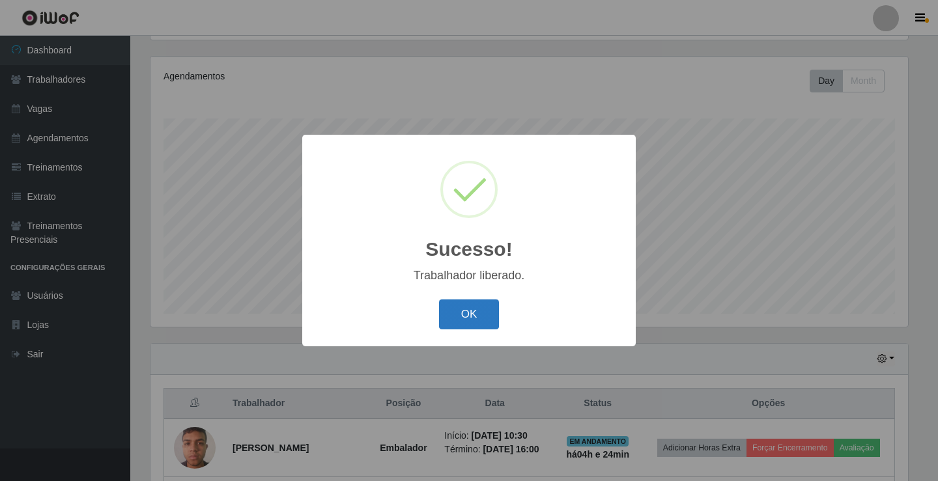
click at [474, 317] on button "OK" at bounding box center [469, 315] width 61 height 31
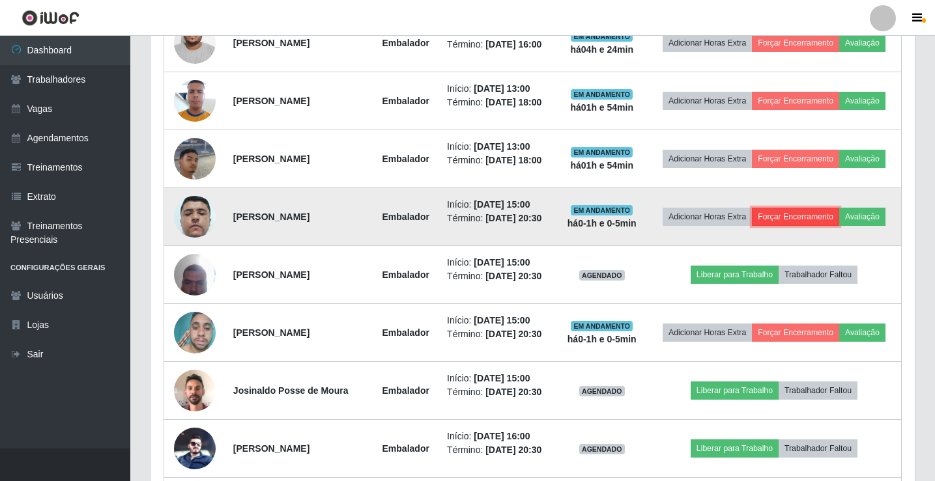
click at [824, 226] on button "Forçar Encerramento" at bounding box center [795, 217] width 87 height 18
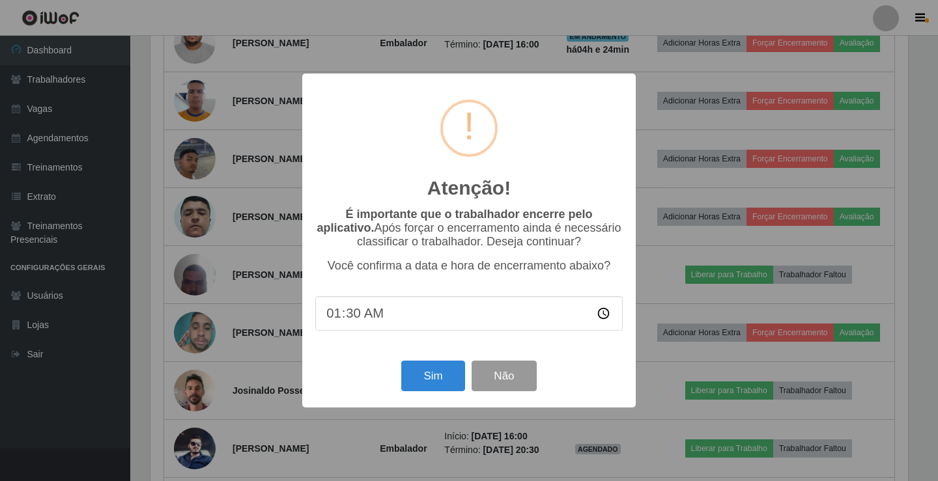
type input "15:30"
click at [496, 380] on button "Não" at bounding box center [504, 376] width 64 height 31
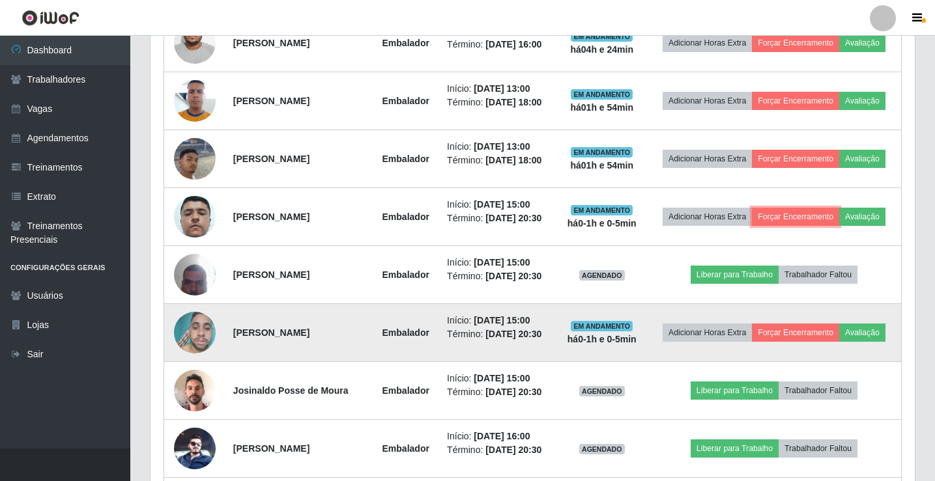
scroll to position [650973, 650479]
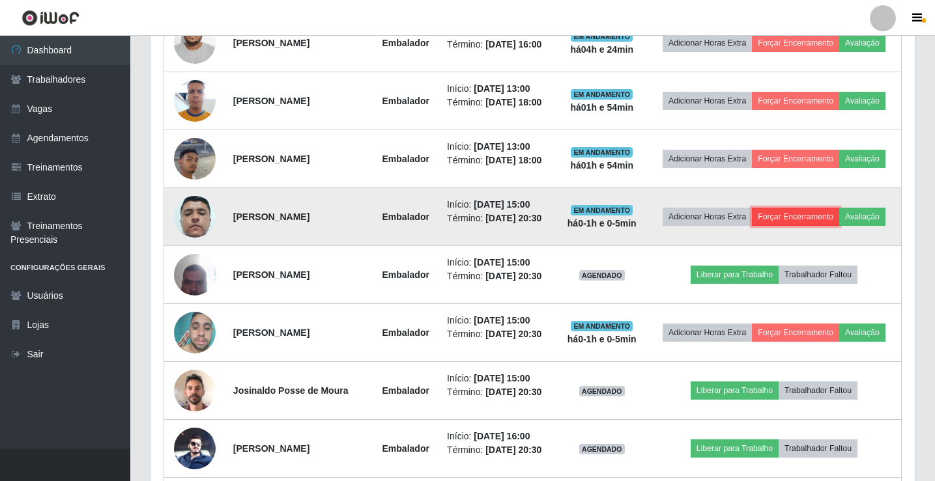
click at [819, 226] on button "Forçar Encerramento" at bounding box center [795, 217] width 87 height 18
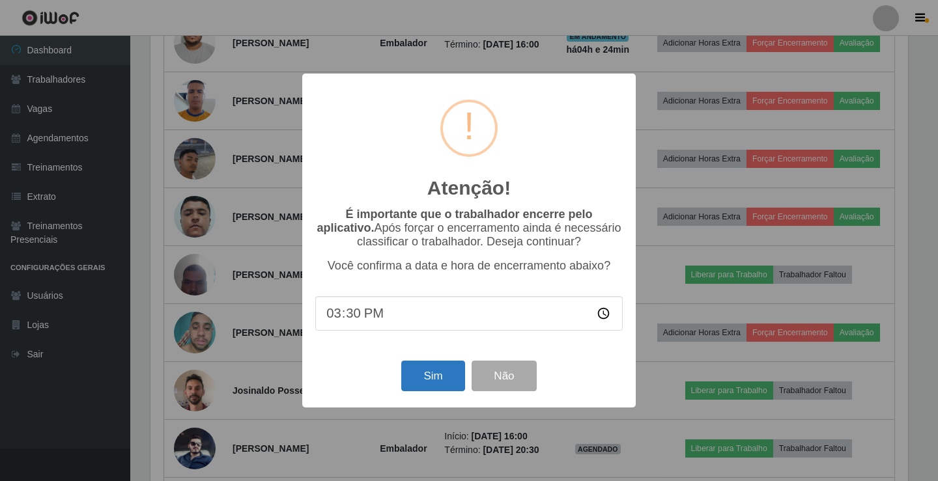
type input "15:00"
type input "15:05"
click at [438, 383] on button "Sim" at bounding box center [432, 376] width 63 height 31
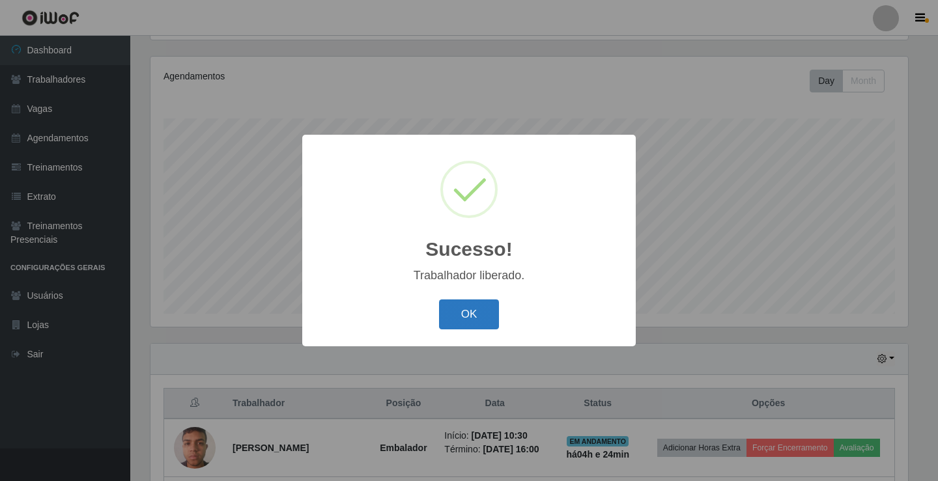
click at [470, 319] on button "OK" at bounding box center [469, 315] width 61 height 31
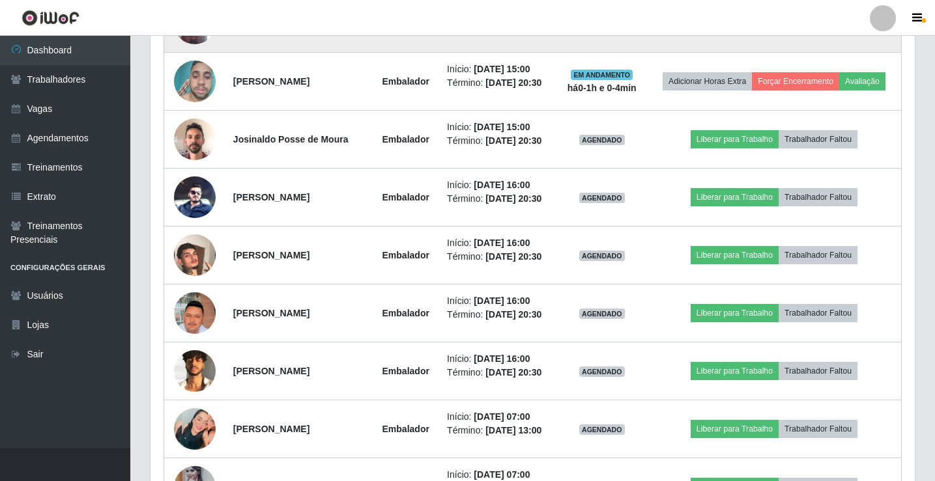
scroll to position [692, 0]
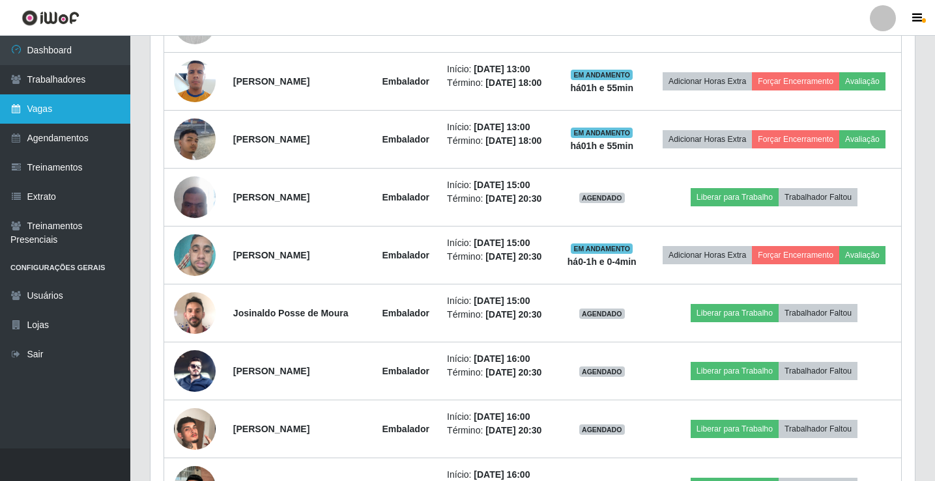
click at [64, 108] on link "Vagas" at bounding box center [65, 108] width 130 height 29
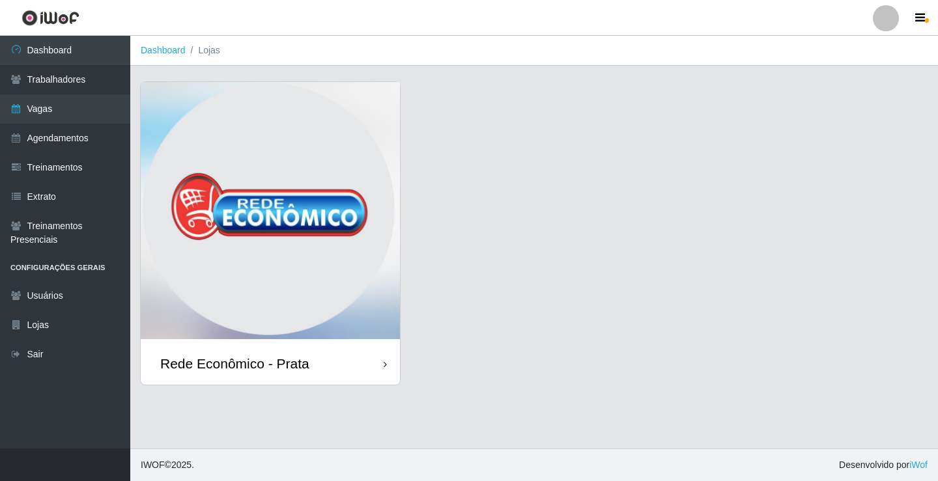
click at [333, 367] on div "Rede Econômico - Prata" at bounding box center [270, 364] width 259 height 42
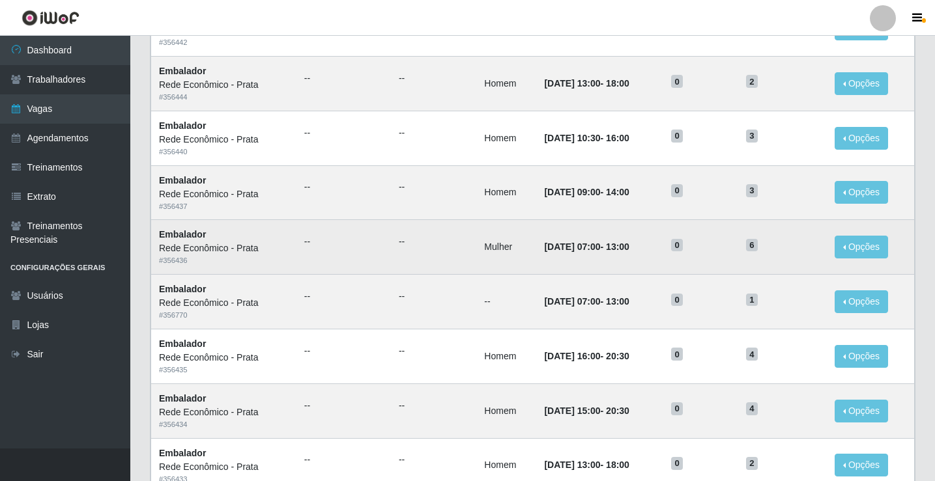
scroll to position [260, 0]
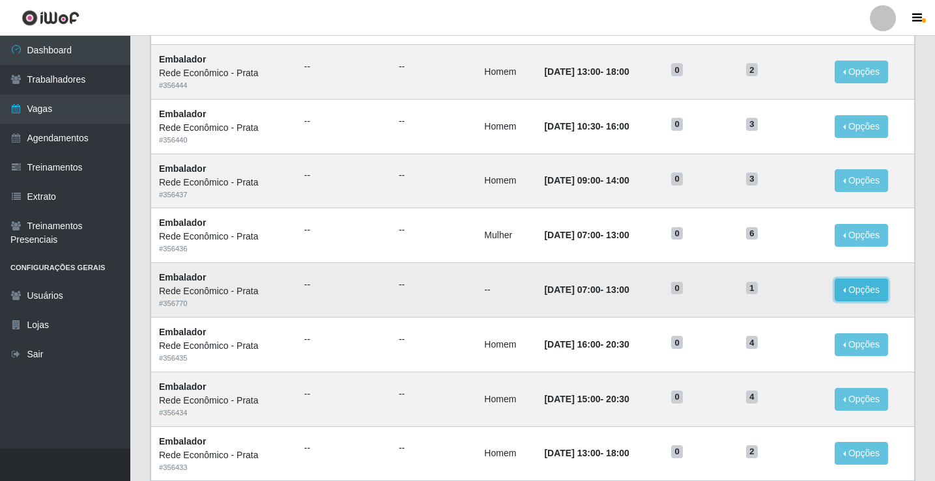
click at [850, 292] on button "Opções" at bounding box center [860, 290] width 53 height 23
click at [924, 285] on div "Lista Adicionar Ref Trainamentos Certificação Gênero Data Restantes Cadastradas…" at bounding box center [532, 339] width 785 height 941
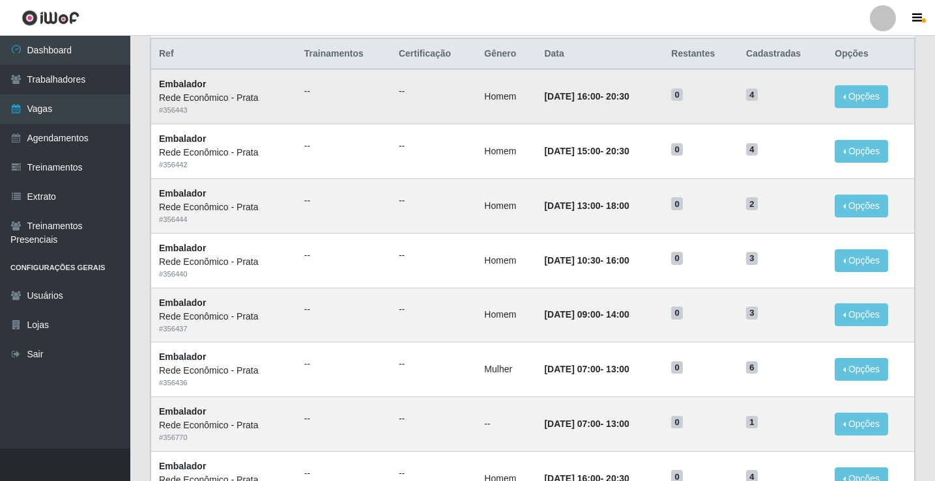
scroll to position [0, 0]
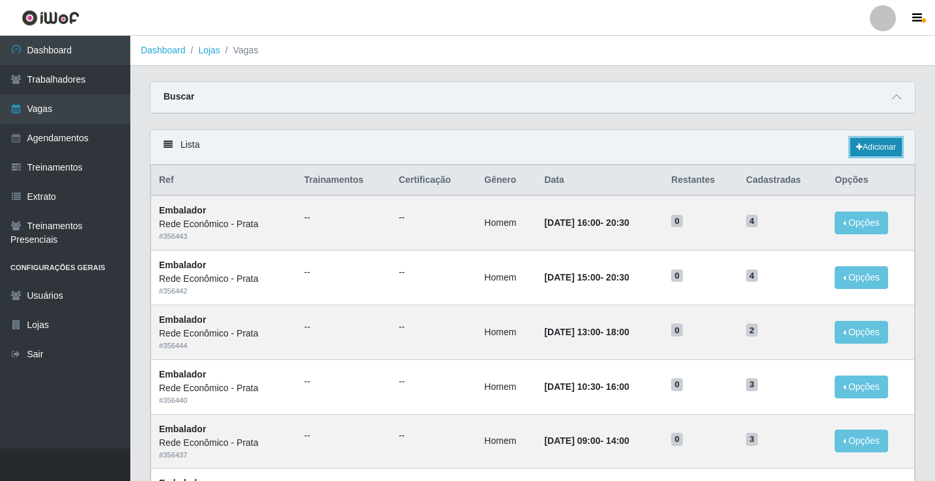
click at [876, 148] on link "Adicionar" at bounding box center [875, 147] width 51 height 18
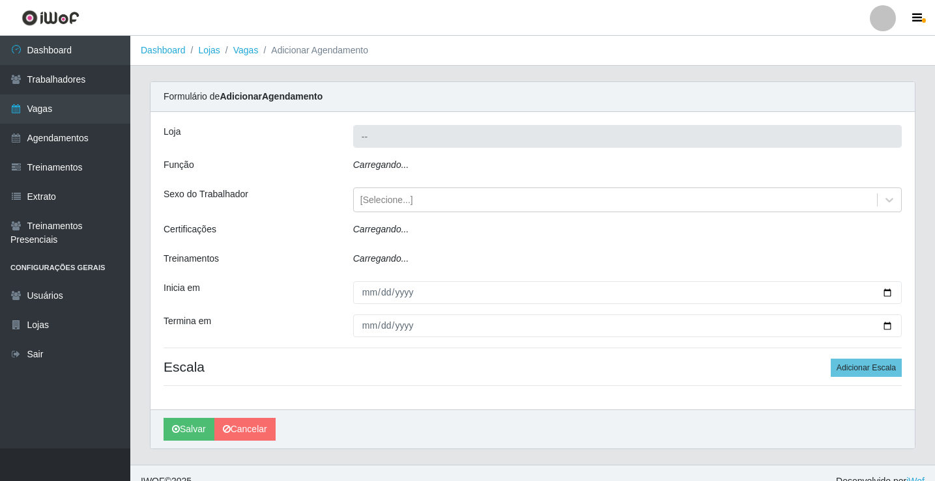
type input "Rede Econômico - Prata"
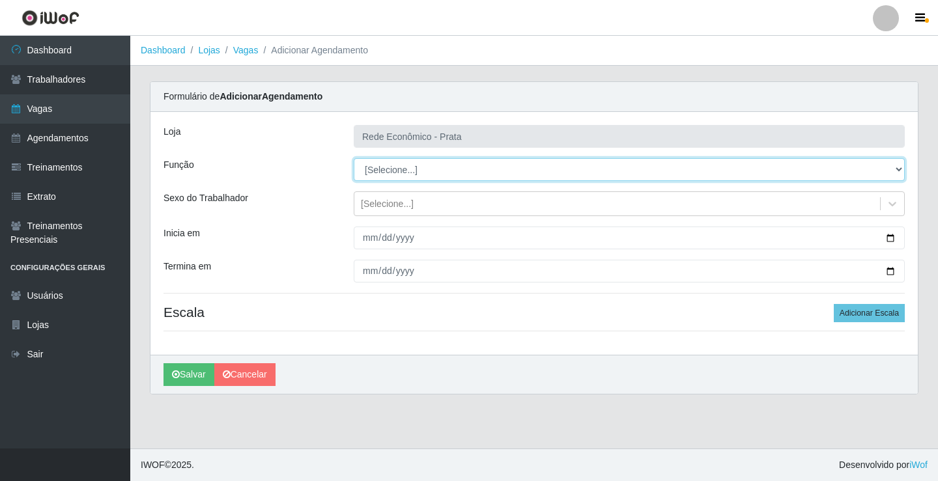
click at [382, 166] on select "[Selecione...] ASG ASG + ASG ++ Embalador Embalador + Embalador ++ Operador de …" at bounding box center [629, 169] width 551 height 23
select select "1"
click at [354, 158] on select "[Selecione...] ASG ASG + ASG ++ Embalador Embalador + Embalador ++ Operador de …" at bounding box center [629, 169] width 551 height 23
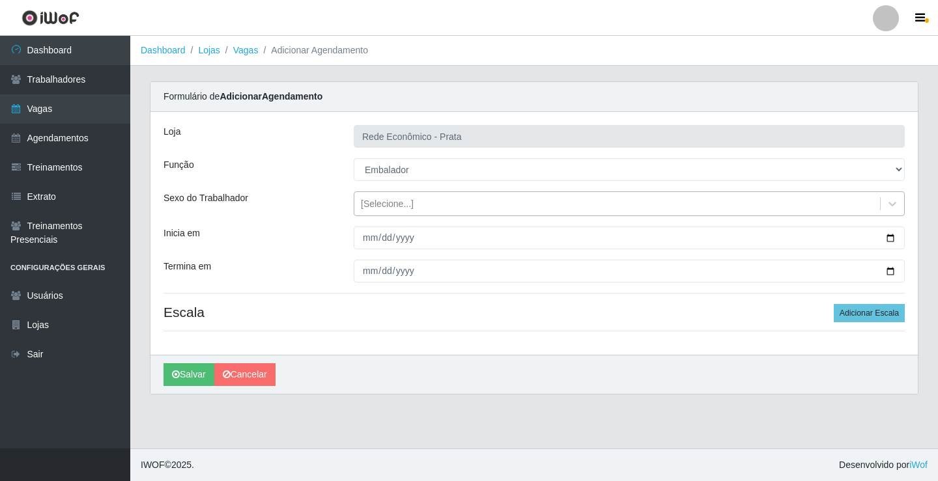
click at [389, 203] on div "[Selecione...]" at bounding box center [387, 204] width 53 height 14
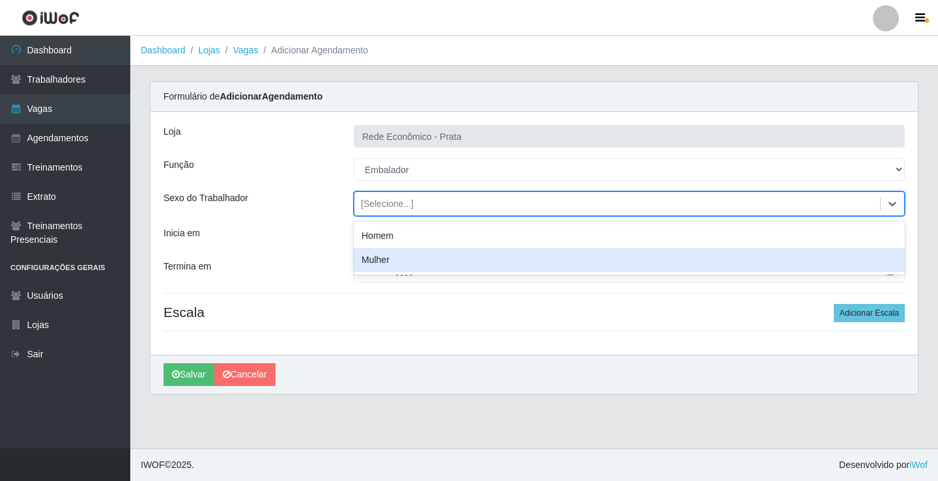
click at [404, 310] on h4 "Escala Adicionar Escala" at bounding box center [533, 312] width 741 height 16
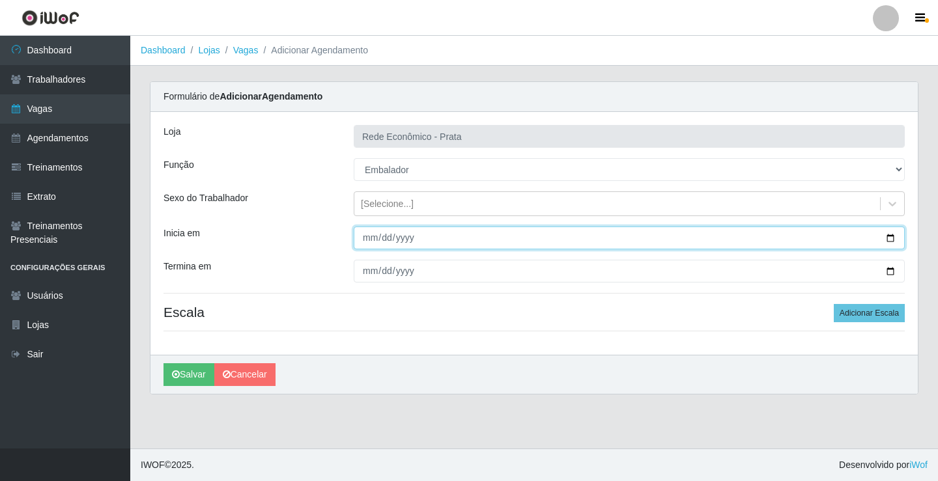
click at [892, 238] on input "Inicia em" at bounding box center [629, 238] width 551 height 23
type input "2025-10-10"
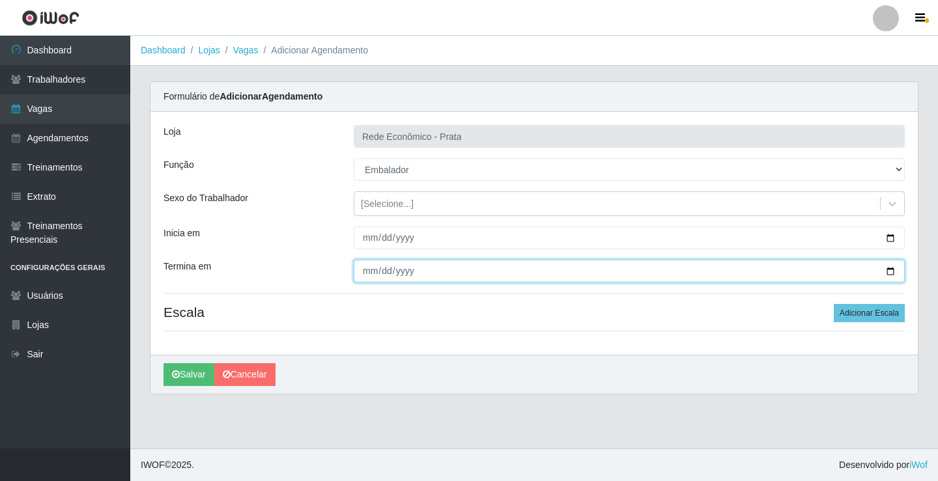
click at [889, 272] on input "Termina em" at bounding box center [629, 271] width 551 height 23
type input "2025-10-10"
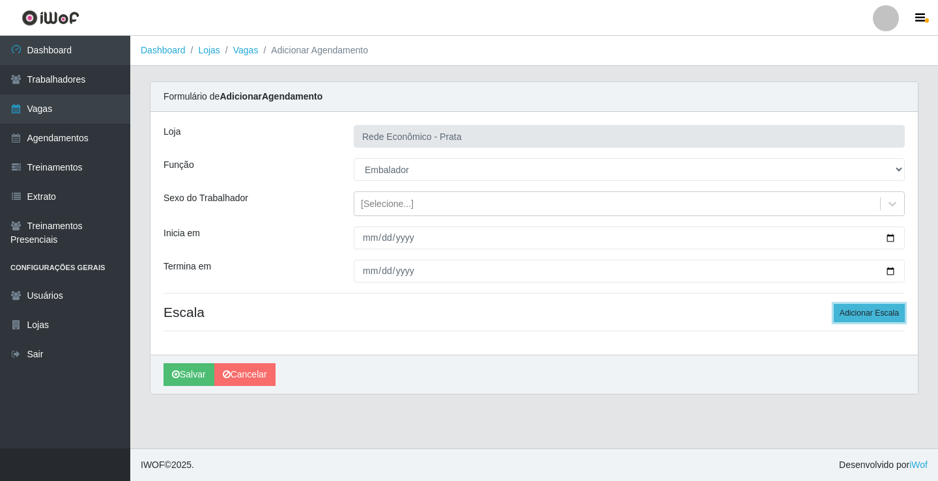
click at [862, 314] on button "Adicionar Escala" at bounding box center [869, 313] width 71 height 18
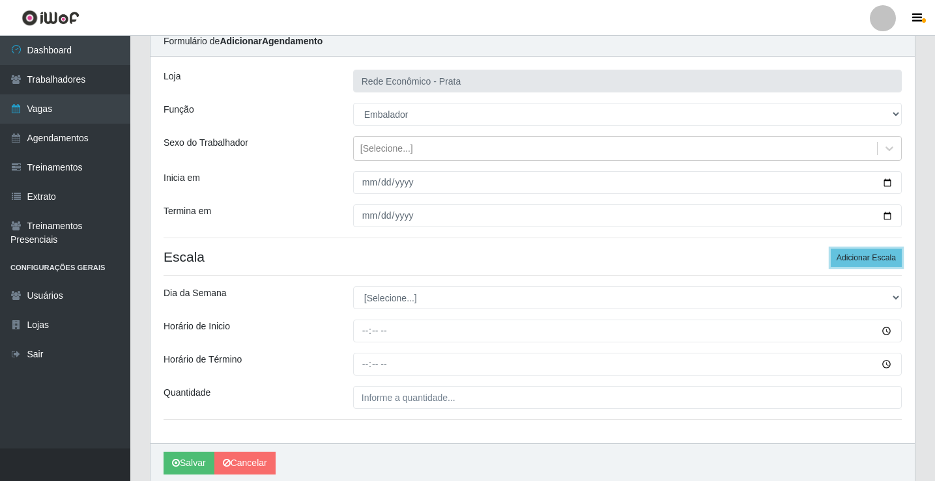
scroll to position [106, 0]
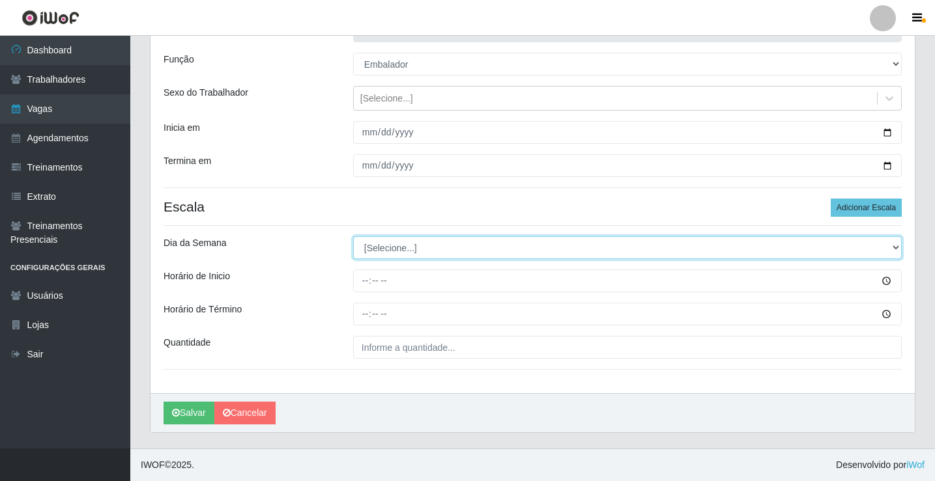
click at [381, 249] on select "[Selecione...] Segunda Terça Quarta Quinta Sexta Sábado Domingo" at bounding box center [627, 247] width 548 height 23
select select "5"
click at [353, 236] on select "[Selecione...] Segunda Terça Quarta Quinta Sexta Sábado Domingo" at bounding box center [627, 247] width 548 height 23
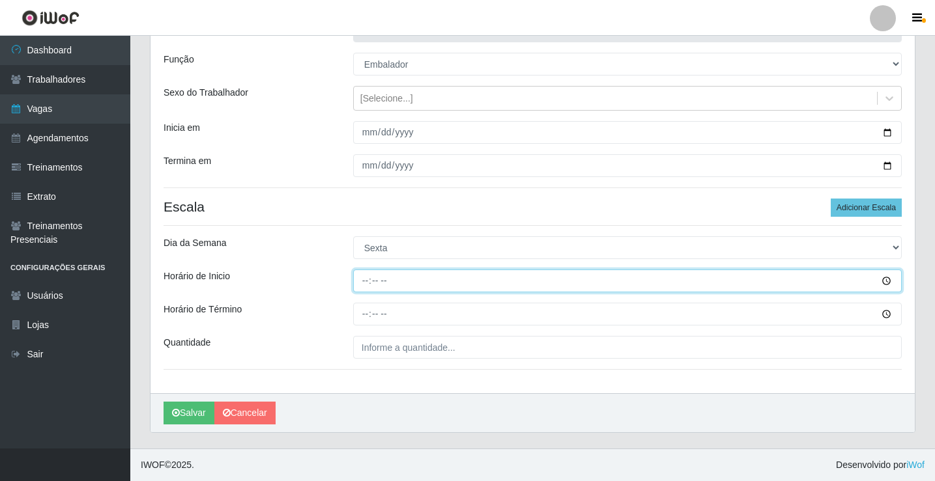
click at [367, 280] on input "Horário de Inicio" at bounding box center [627, 281] width 548 height 23
type input "16:00"
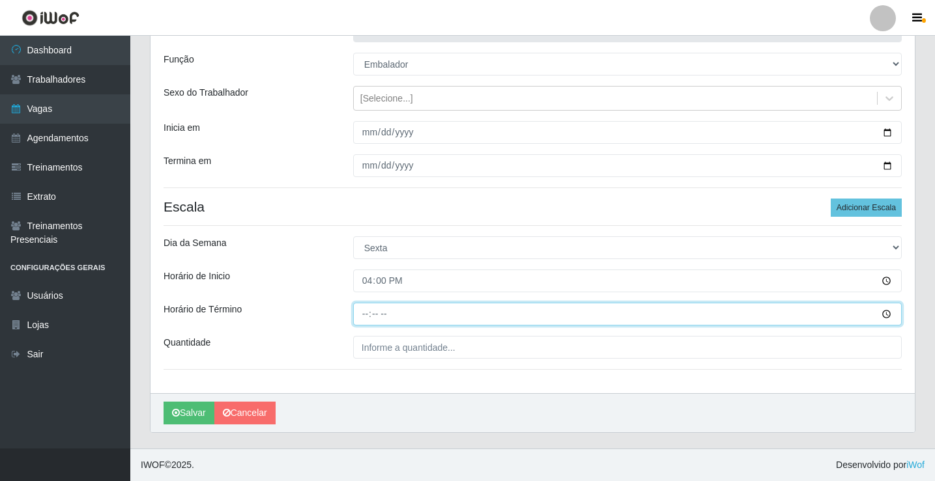
click at [365, 315] on input "Horário de Término" at bounding box center [627, 314] width 548 height 23
type input "20:30"
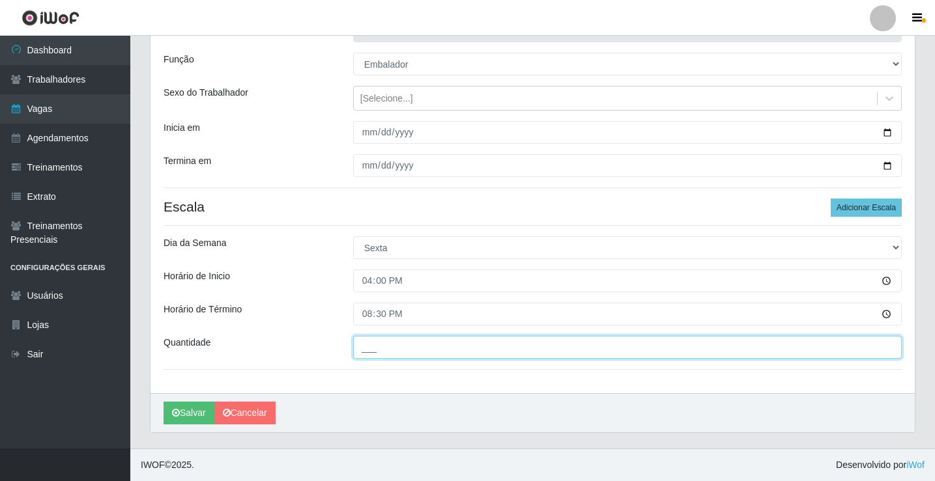
click at [379, 348] on input "___" at bounding box center [627, 347] width 548 height 23
type input "2__"
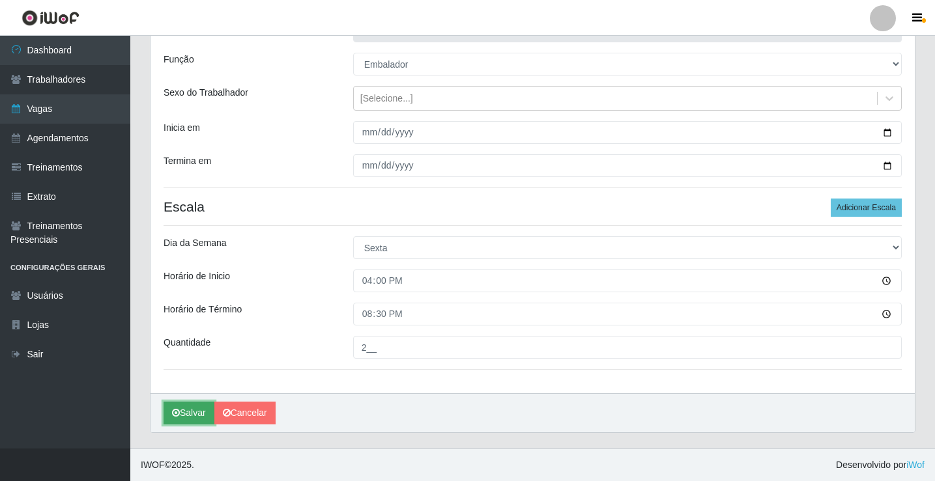
click at [199, 415] on button "Salvar" at bounding box center [188, 413] width 51 height 23
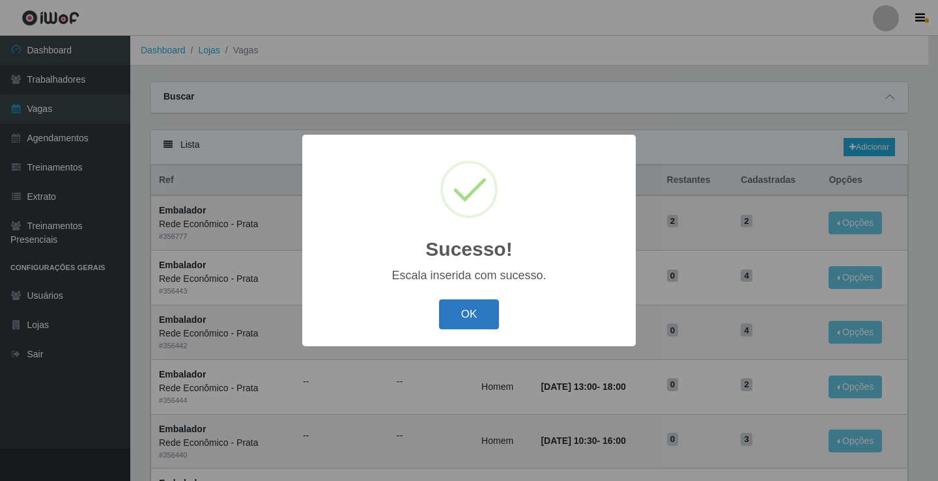
click at [460, 322] on button "OK" at bounding box center [469, 315] width 61 height 31
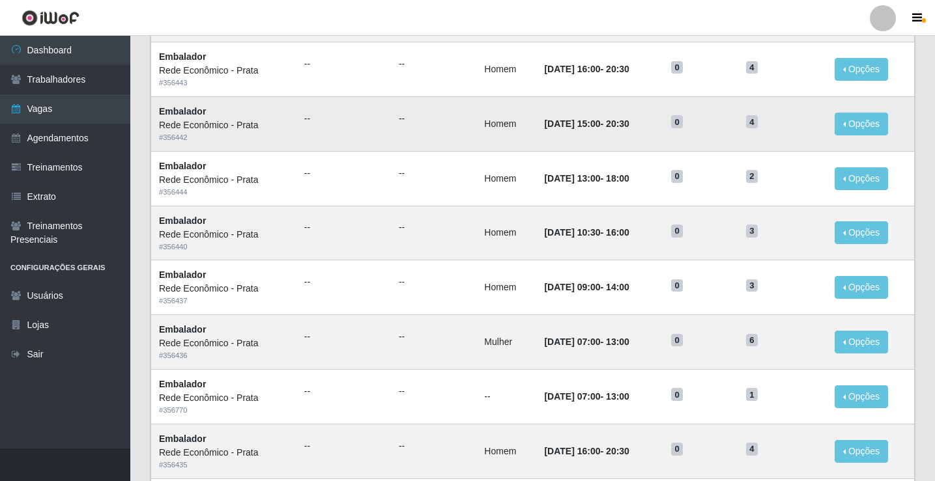
scroll to position [260, 0]
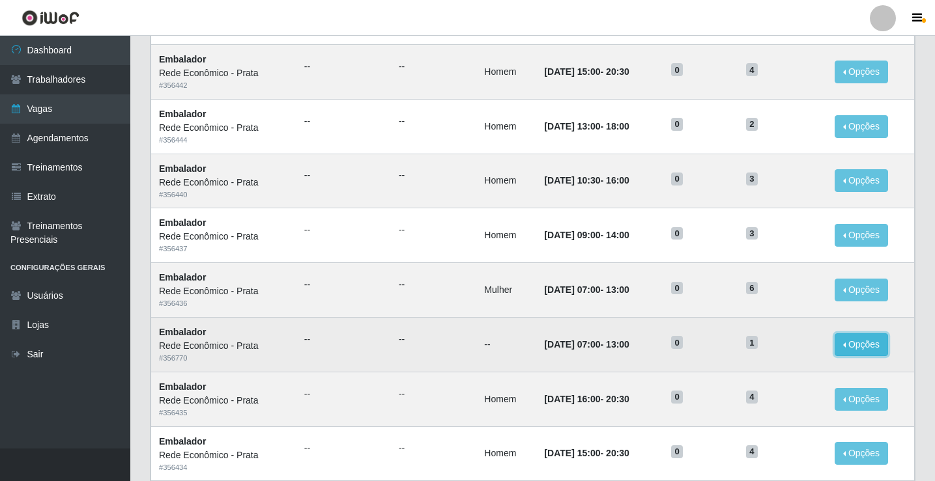
click at [847, 345] on button "Opções" at bounding box center [860, 344] width 53 height 23
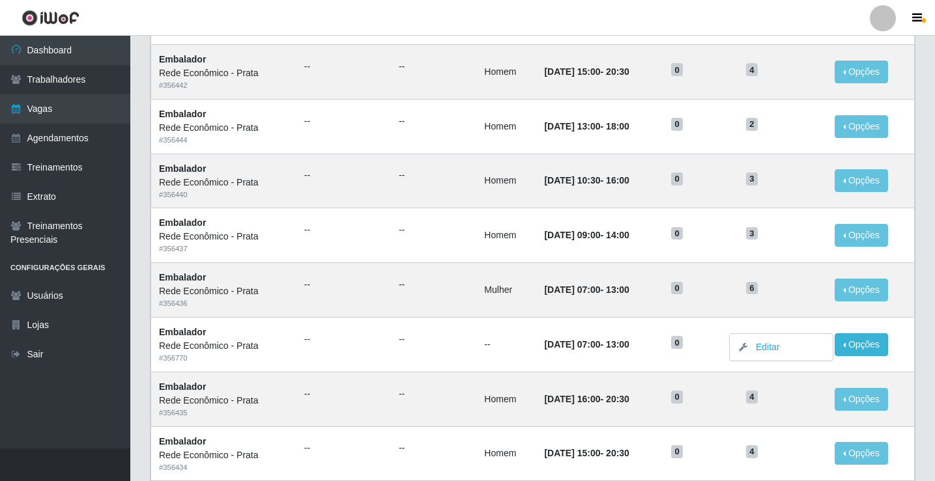
click at [923, 354] on div "Lista Adicionar Ref Trainamentos Certificação Gênero Data Restantes Cadastradas…" at bounding box center [532, 339] width 785 height 941
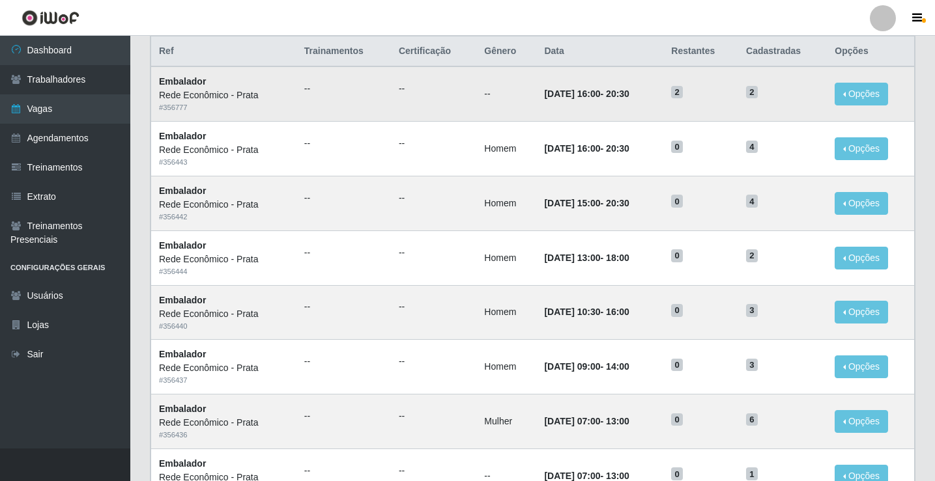
scroll to position [130, 0]
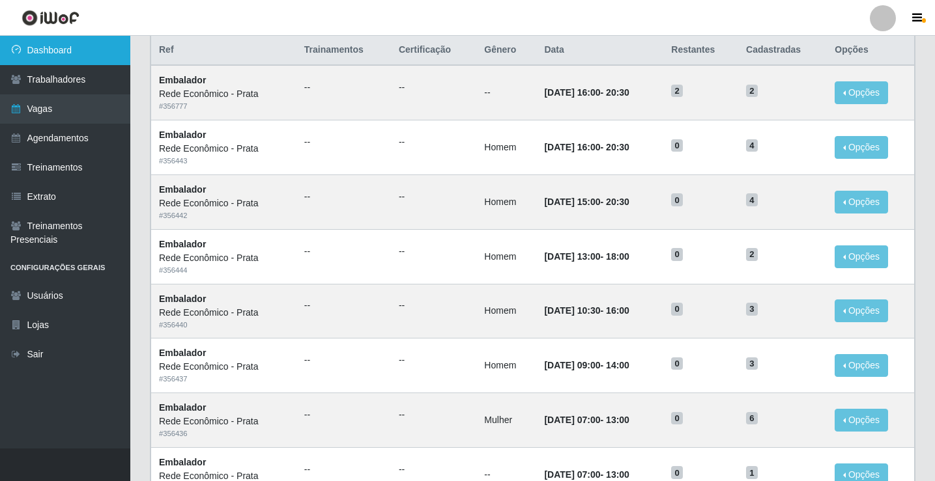
click at [61, 39] on link "Dashboard" at bounding box center [65, 50] width 130 height 29
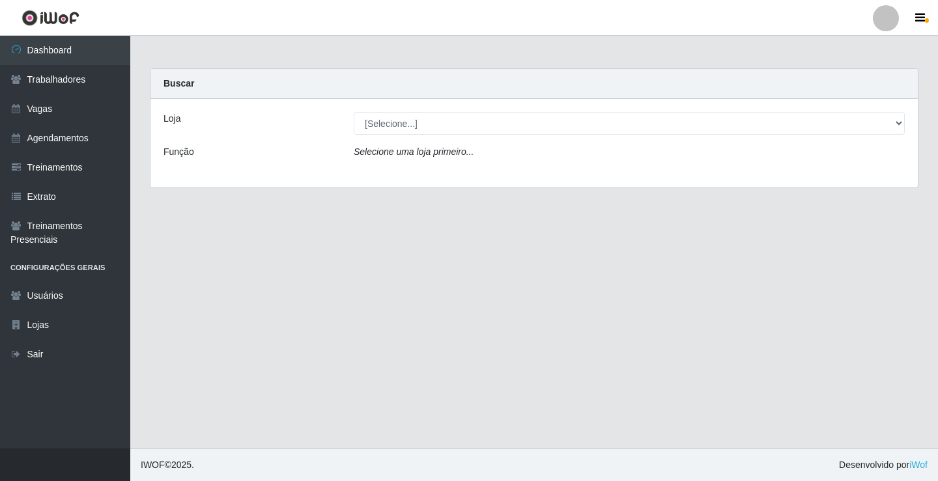
click at [916, 124] on div "Loja [Selecione...] Rede Econômico - Prata Função Selecione uma loja primeiro..." at bounding box center [533, 143] width 767 height 89
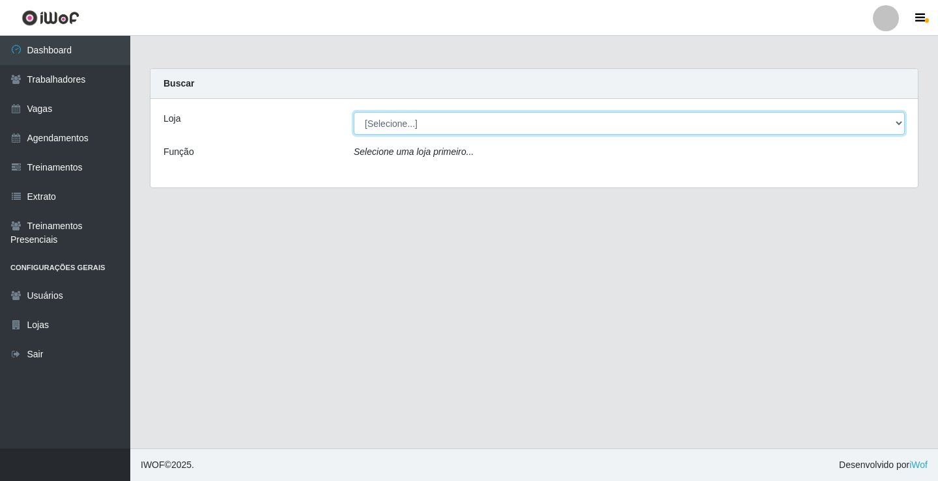
click at [900, 128] on select "[Selecione...] Rede Econômico - Prata" at bounding box center [629, 123] width 551 height 23
click at [900, 120] on select "[Selecione...] Rede Econômico - Prata" at bounding box center [629, 123] width 551 height 23
click at [904, 120] on select "[Selecione...] Rede Econômico - Prata" at bounding box center [629, 123] width 551 height 23
select select "192"
click at [354, 112] on select "[Selecione...] Rede Econômico - Prata" at bounding box center [629, 123] width 551 height 23
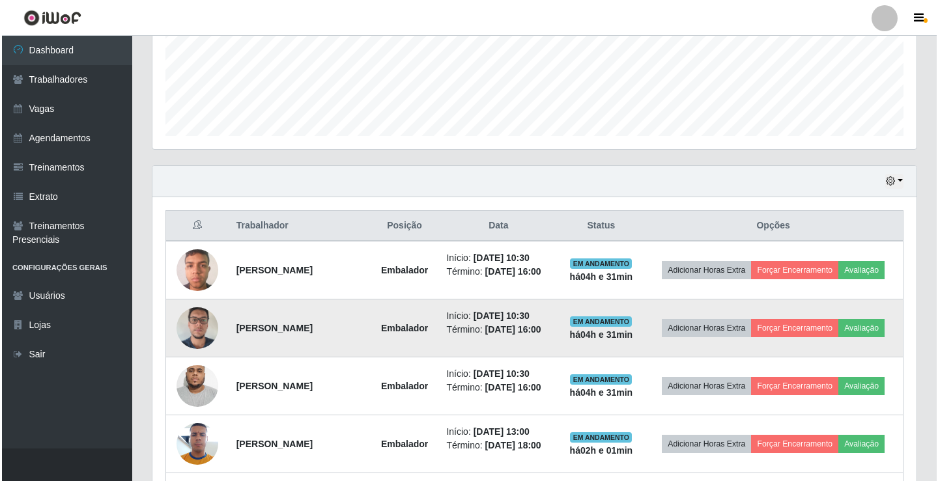
scroll to position [521, 0]
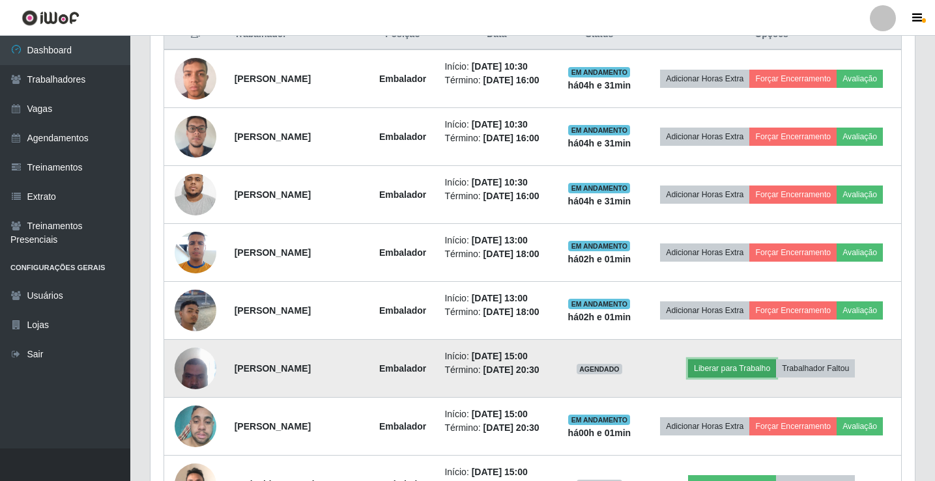
click at [747, 363] on button "Liberar para Trabalho" at bounding box center [732, 368] width 88 height 18
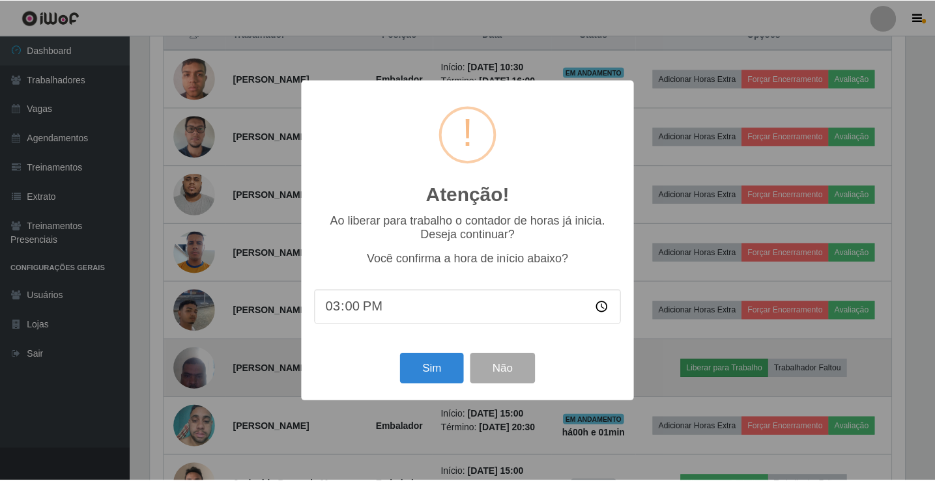
scroll to position [270, 757]
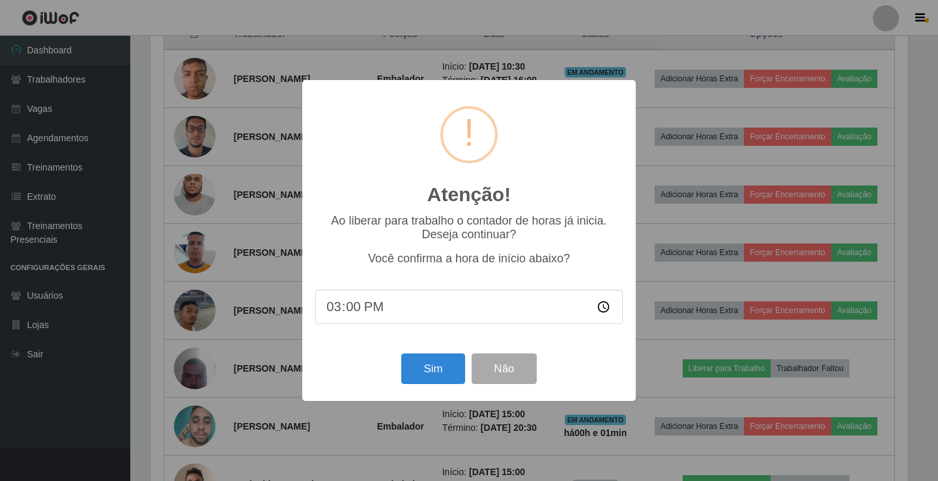
click at [460, 387] on div "Sim Não" at bounding box center [468, 368] width 307 height 37
click at [432, 362] on button "Sim" at bounding box center [432, 369] width 63 height 31
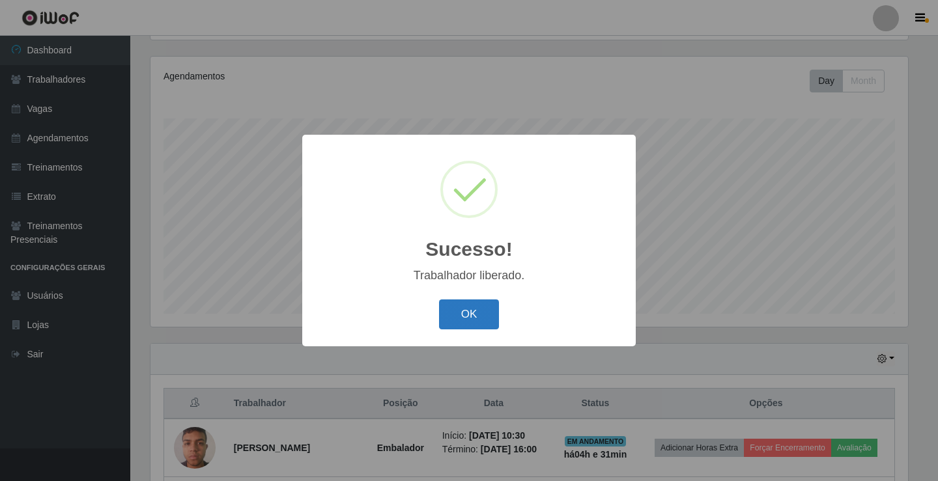
click at [472, 319] on button "OK" at bounding box center [469, 315] width 61 height 31
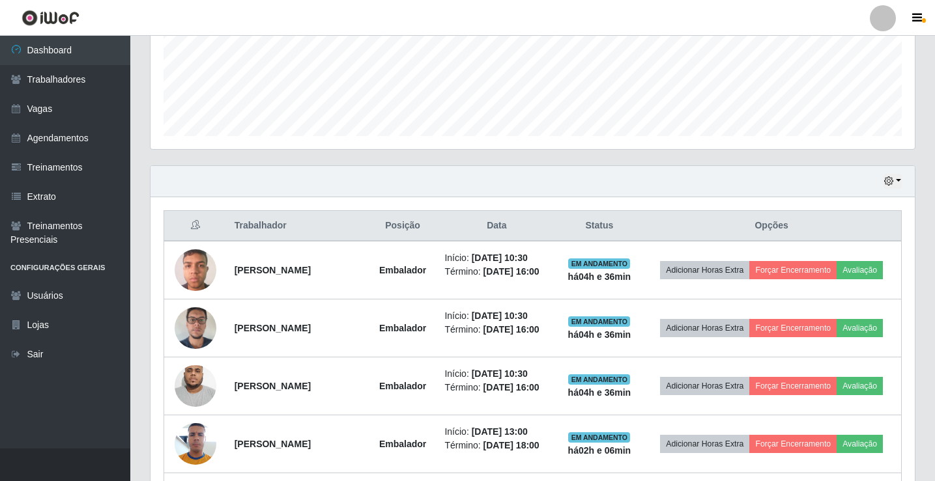
scroll to position [261, 0]
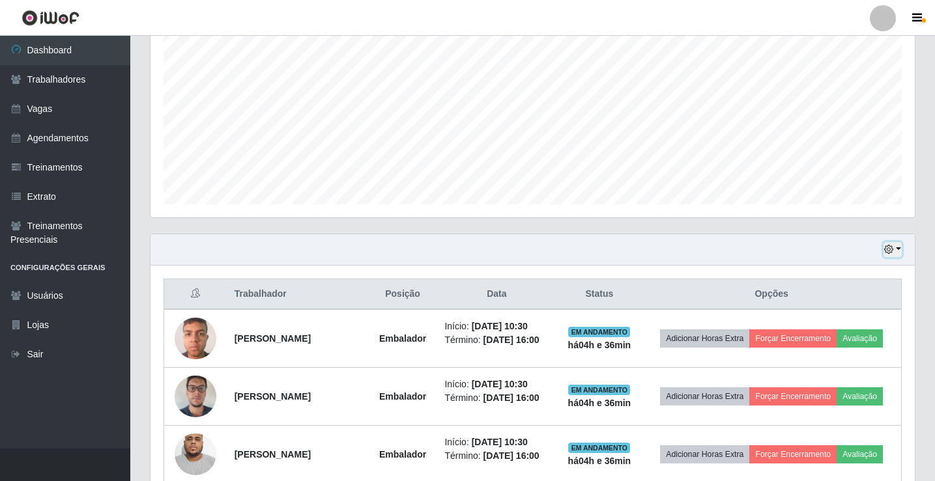
click at [899, 251] on button "button" at bounding box center [892, 249] width 18 height 15
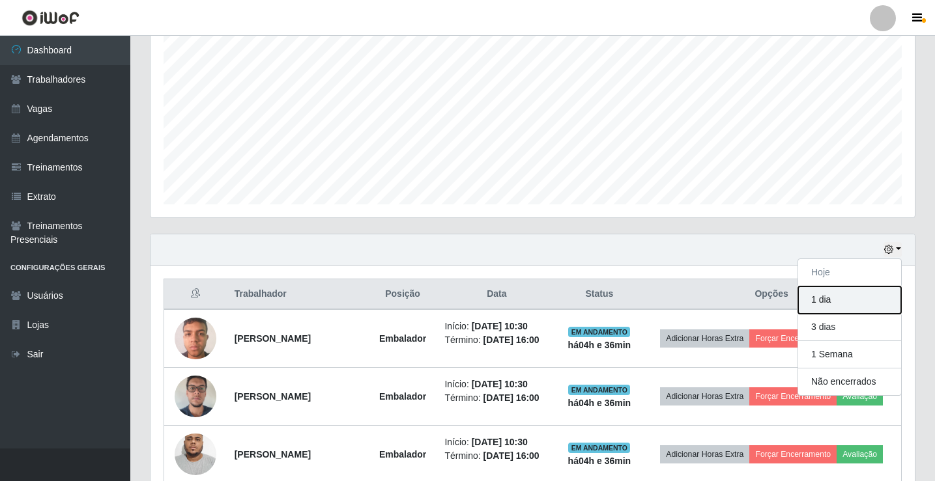
click at [828, 298] on button "1 dia" at bounding box center [849, 300] width 103 height 27
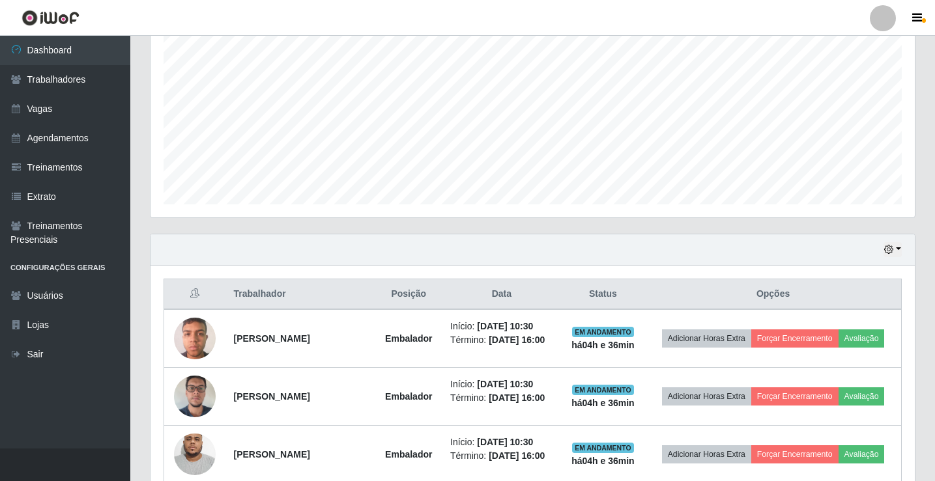
click at [902, 247] on div "Hoje 1 dia 3 dias 1 Semana Não encerrados" at bounding box center [532, 249] width 764 height 31
click at [899, 249] on button "button" at bounding box center [892, 249] width 18 height 15
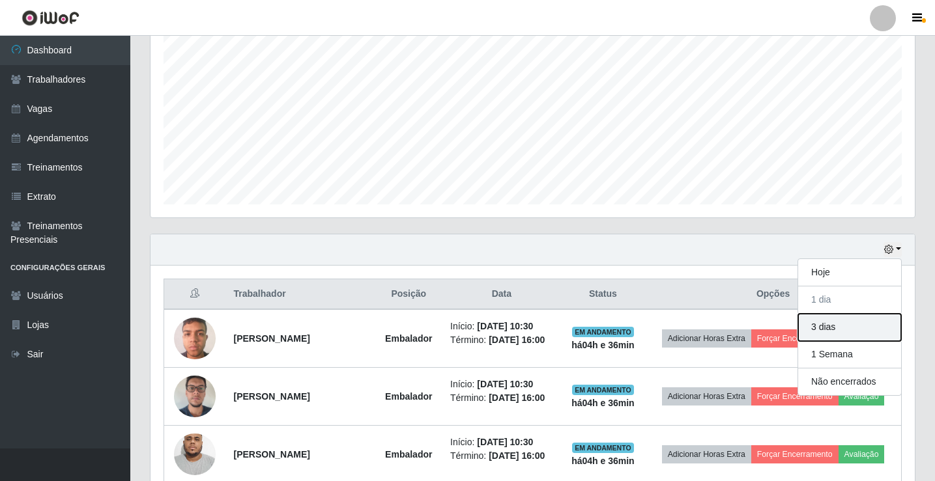
click at [823, 332] on button "3 dias" at bounding box center [849, 327] width 103 height 27
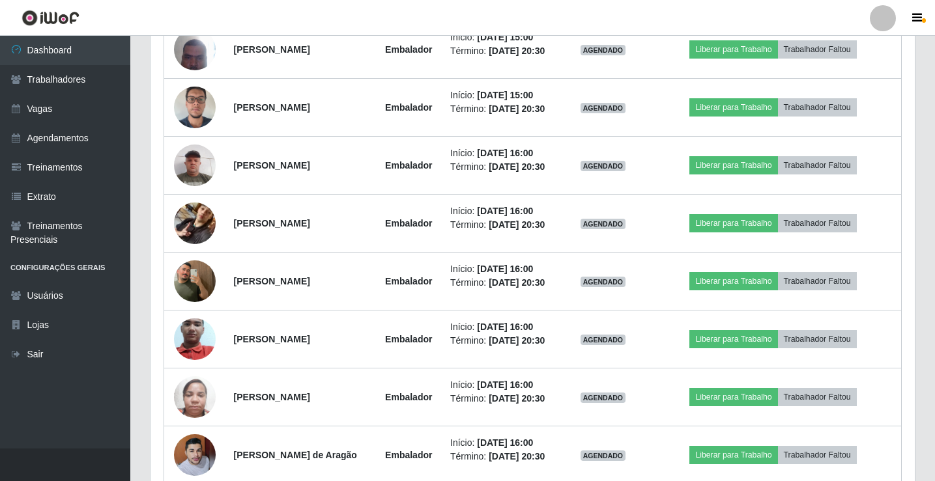
scroll to position [2296, 0]
